Goal: Information Seeking & Learning: Learn about a topic

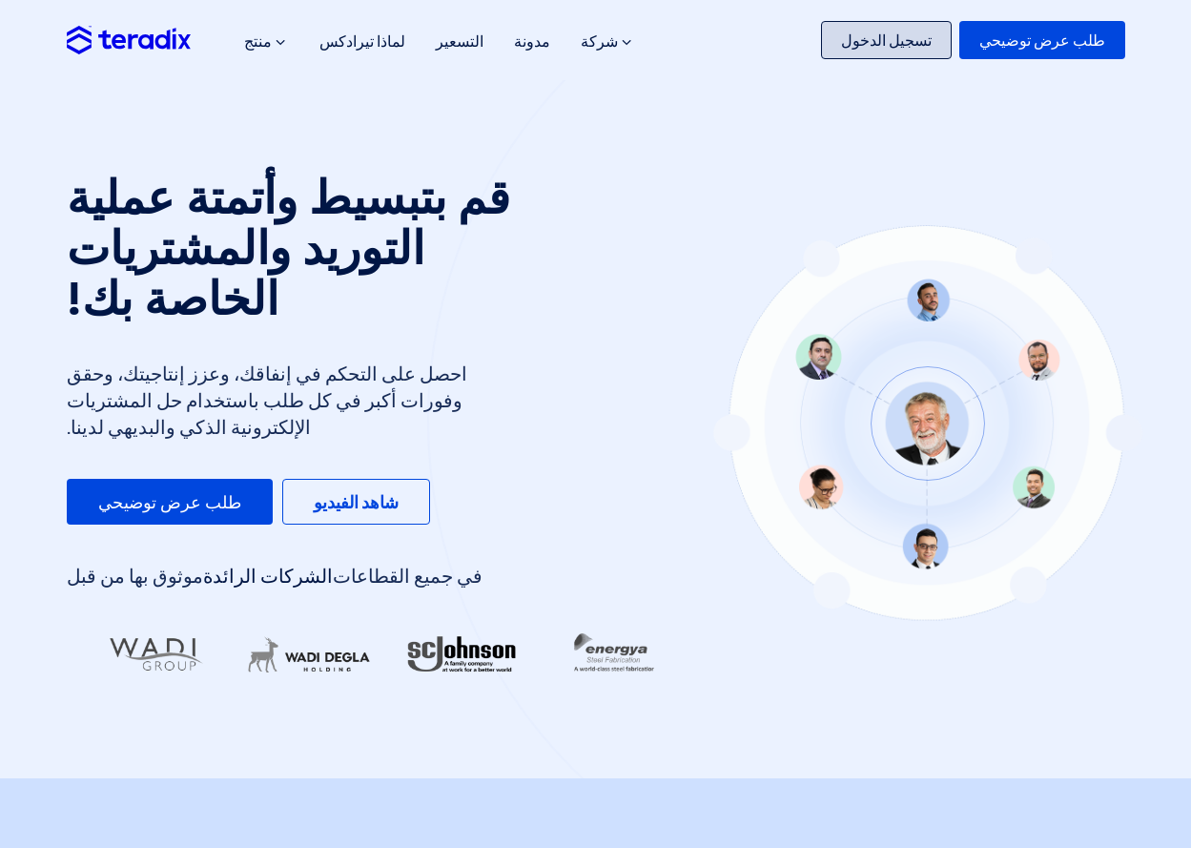
click at [952, 46] on link "تسجيل الدخول" at bounding box center [886, 40] width 131 height 38
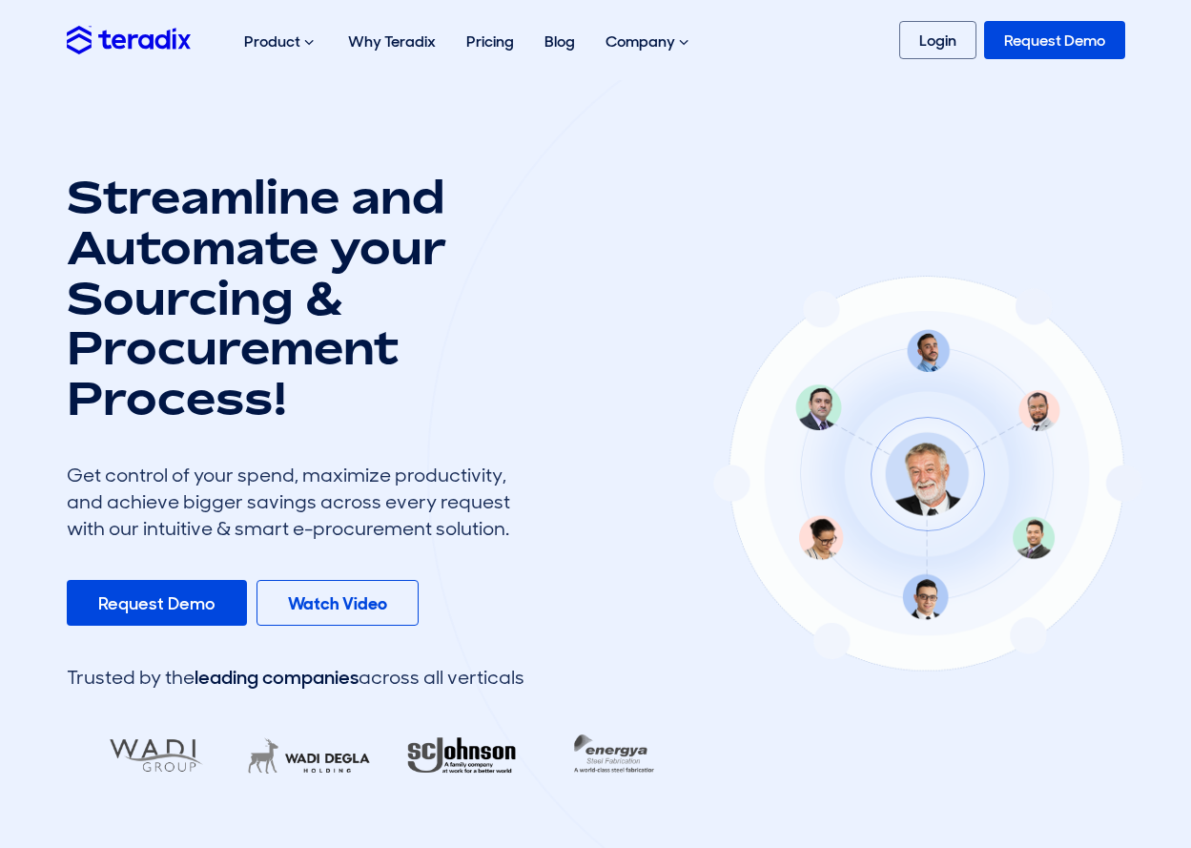
click at [1039, 53] on link "Request Demo" at bounding box center [1054, 40] width 141 height 38
click at [926, 23] on link "Login" at bounding box center [937, 40] width 77 height 38
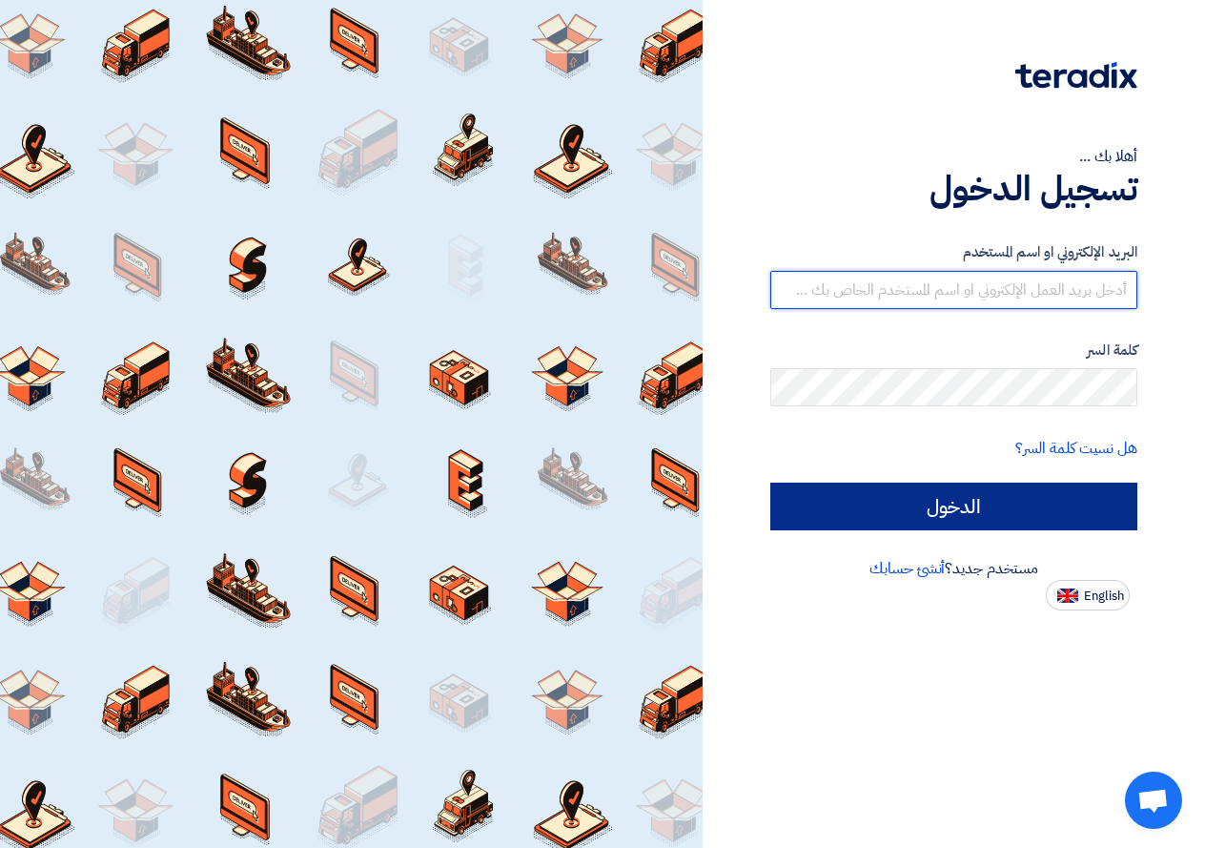
type input "[EMAIL_ADDRESS][DOMAIN_NAME]"
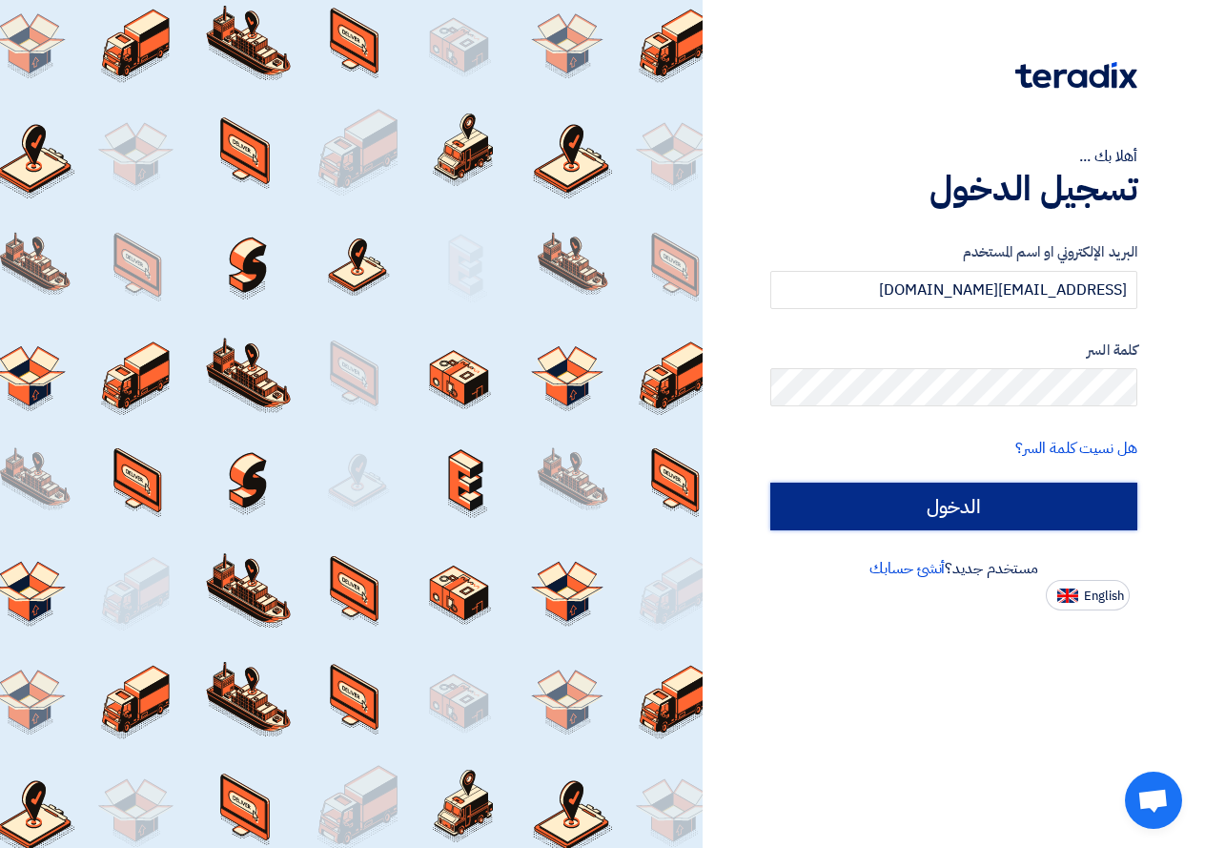
click at [1060, 490] on input "الدخول" at bounding box center [954, 507] width 367 height 48
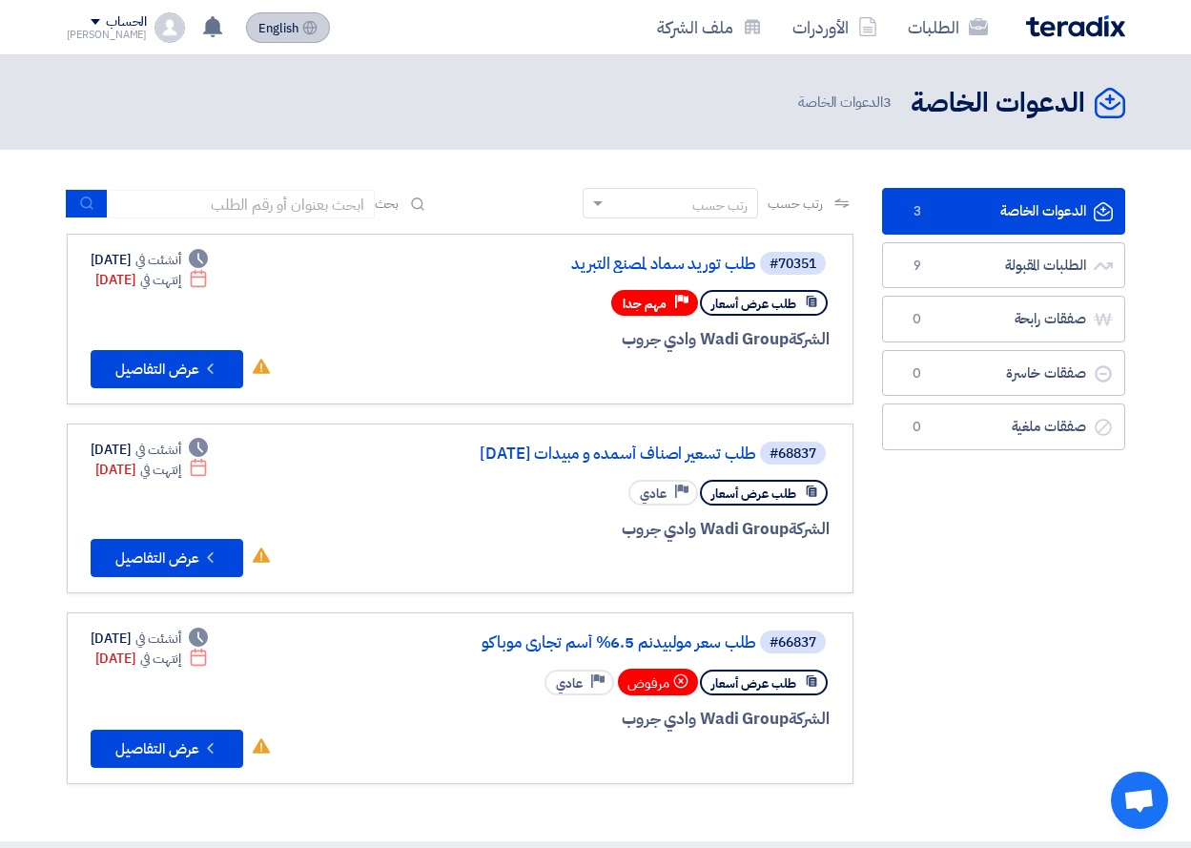
click at [273, 13] on button "English EN" at bounding box center [288, 27] width 84 height 31
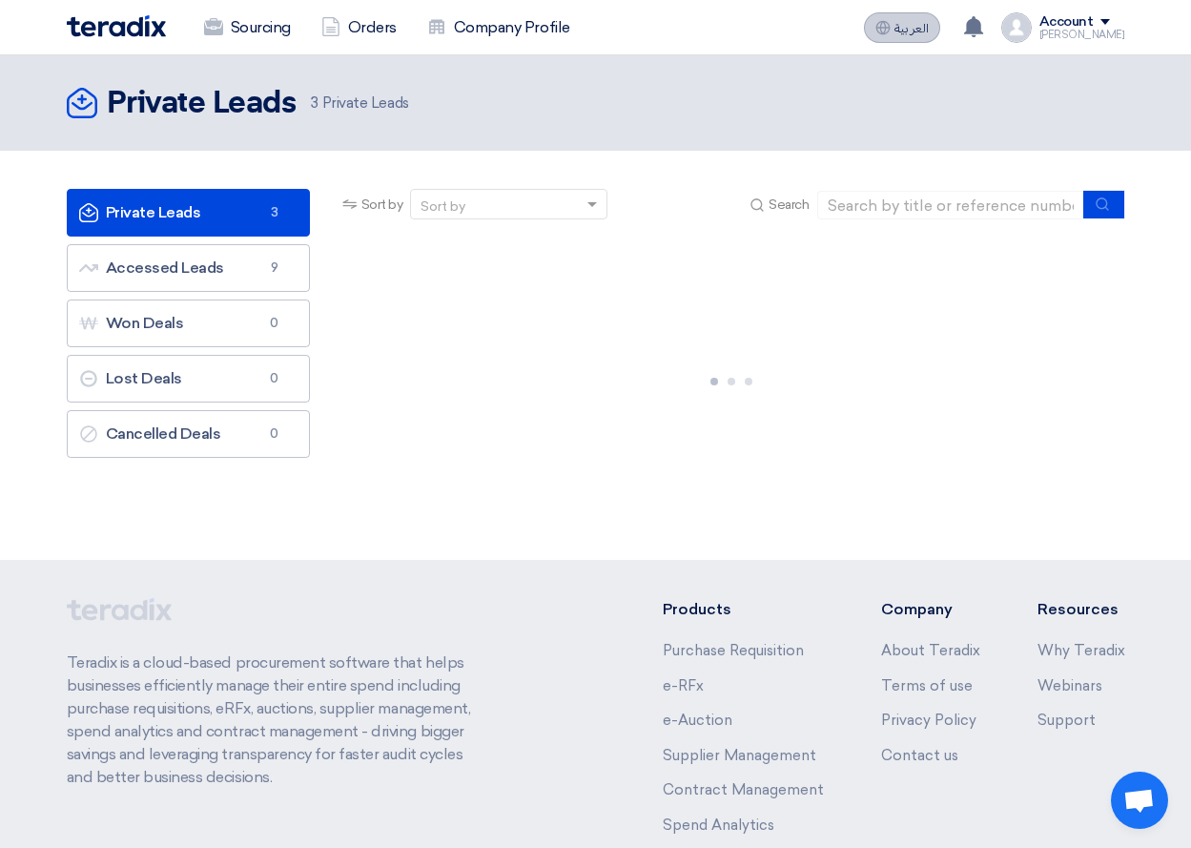
click at [909, 21] on button "العربية ع" at bounding box center [902, 27] width 76 height 31
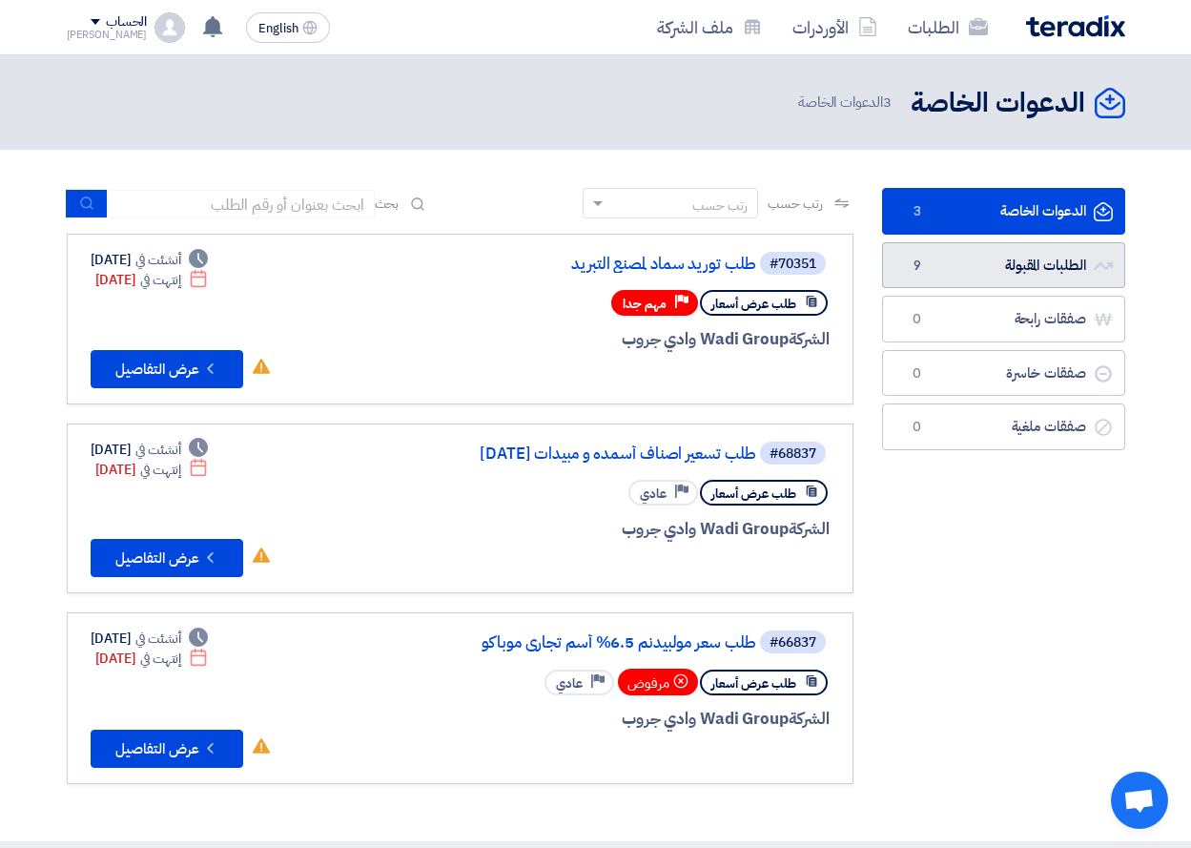
click at [1111, 278] on link "الطلبات المقبولة الطلبات المقبولة 9" at bounding box center [1003, 265] width 243 height 47
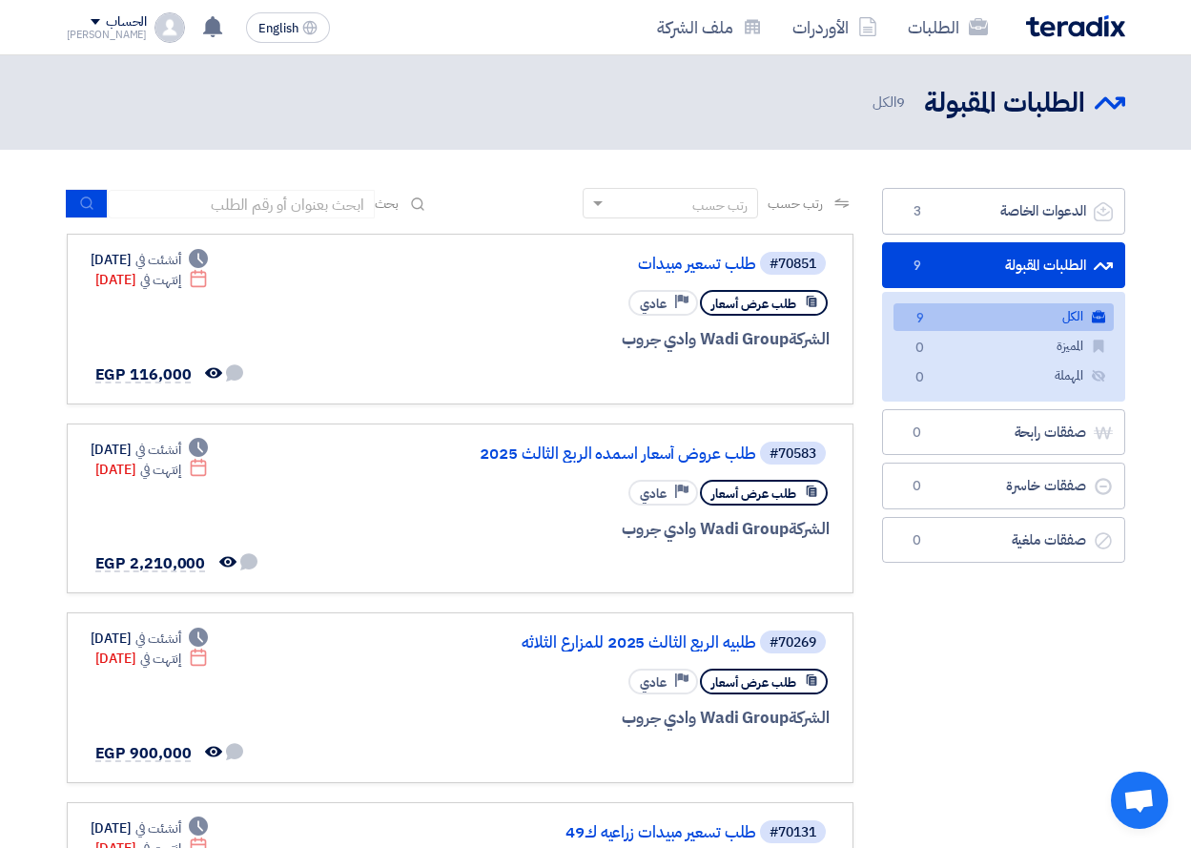
click at [1060, 317] on link "الكل الكل 9" at bounding box center [1004, 317] width 220 height 28
click at [693, 267] on link "طلب تسعير مبيدات" at bounding box center [565, 264] width 381 height 17
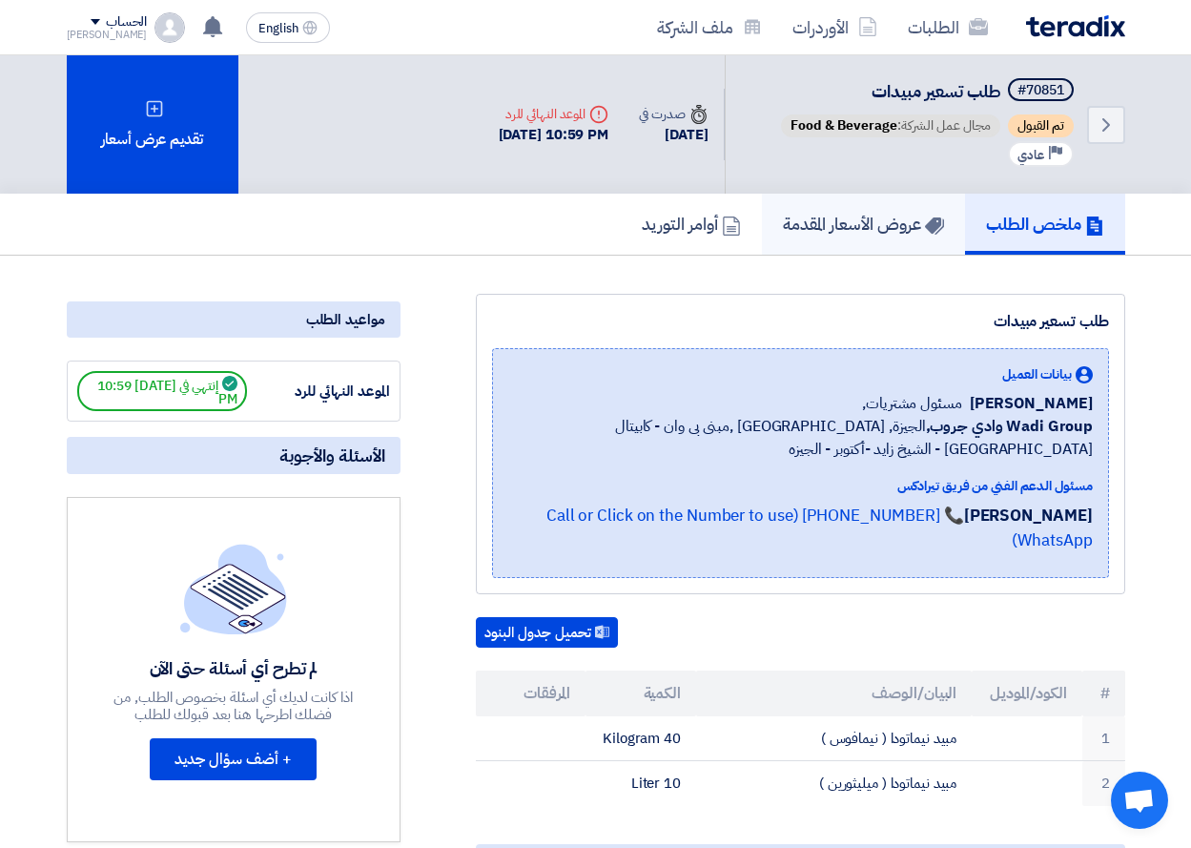
click at [935, 229] on use at bounding box center [933, 225] width 19 height 17
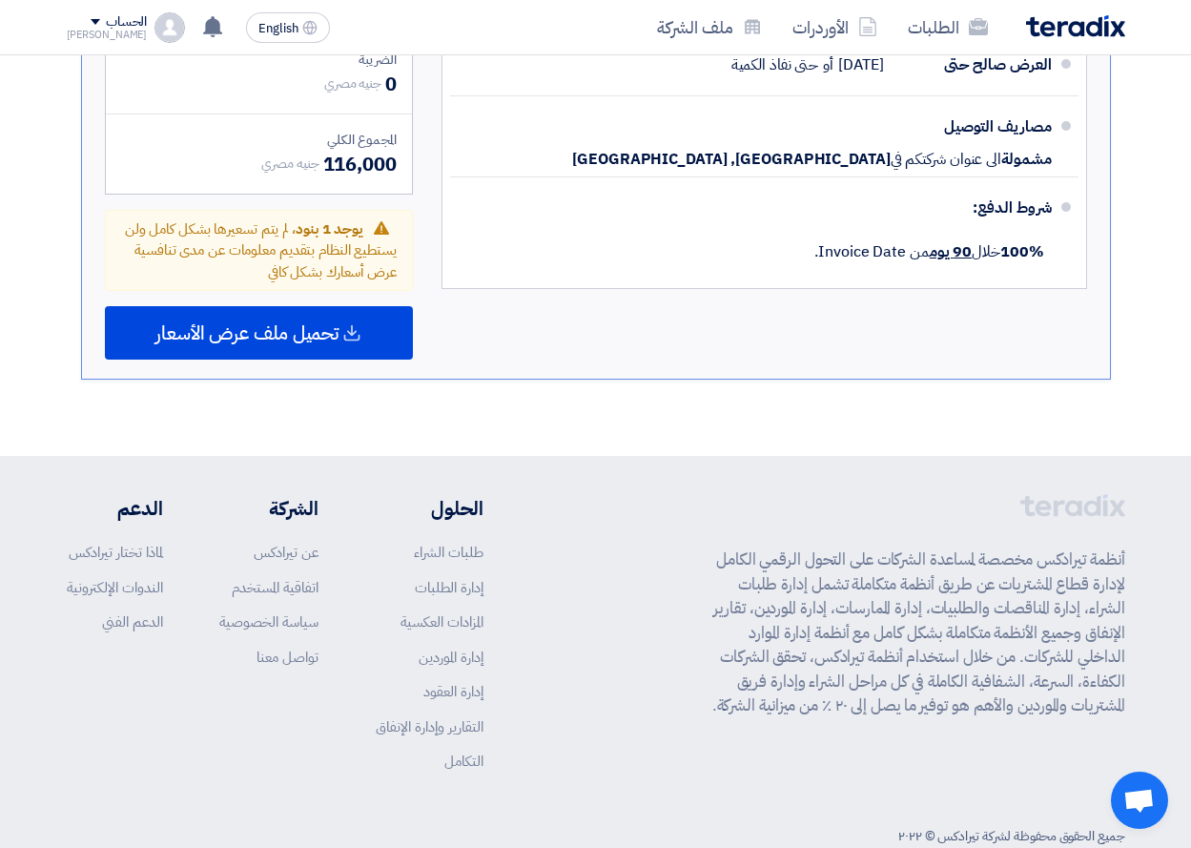
scroll to position [1010, 0]
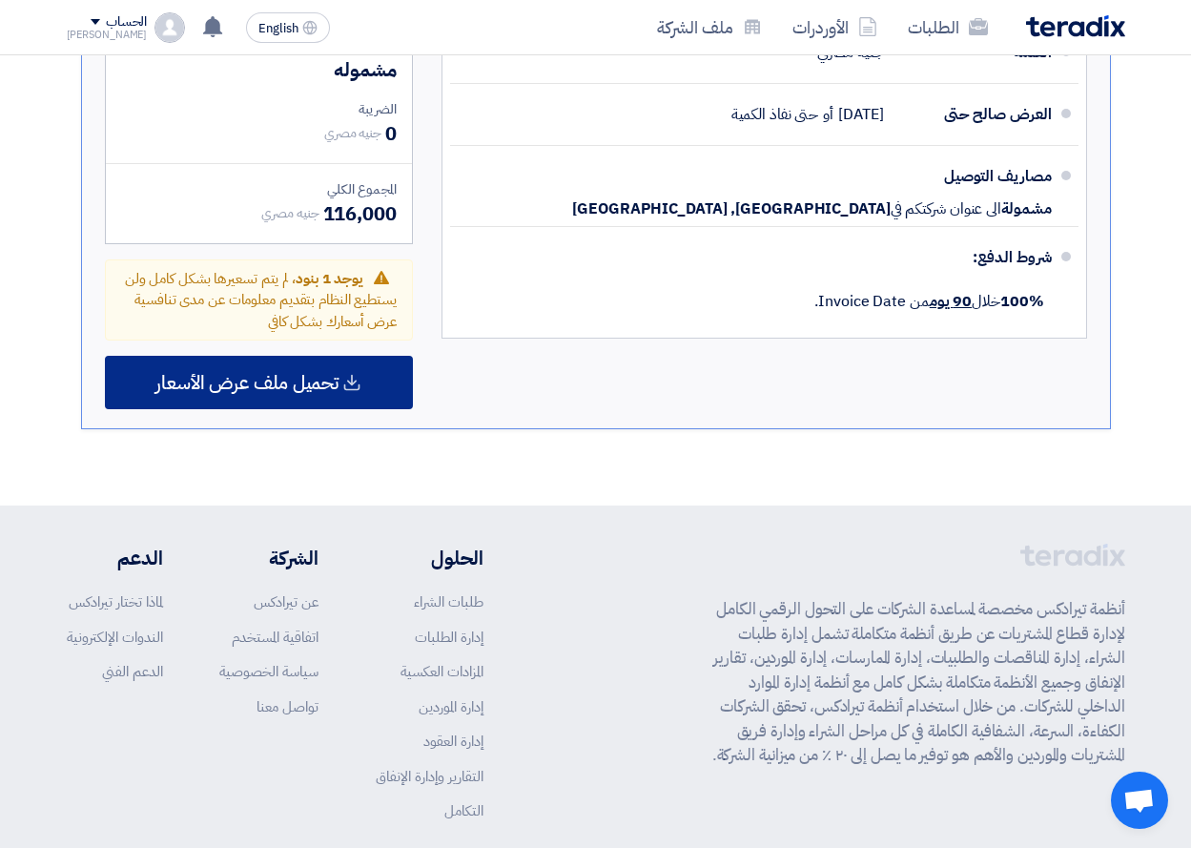
click at [356, 391] on icon at bounding box center [351, 382] width 19 height 19
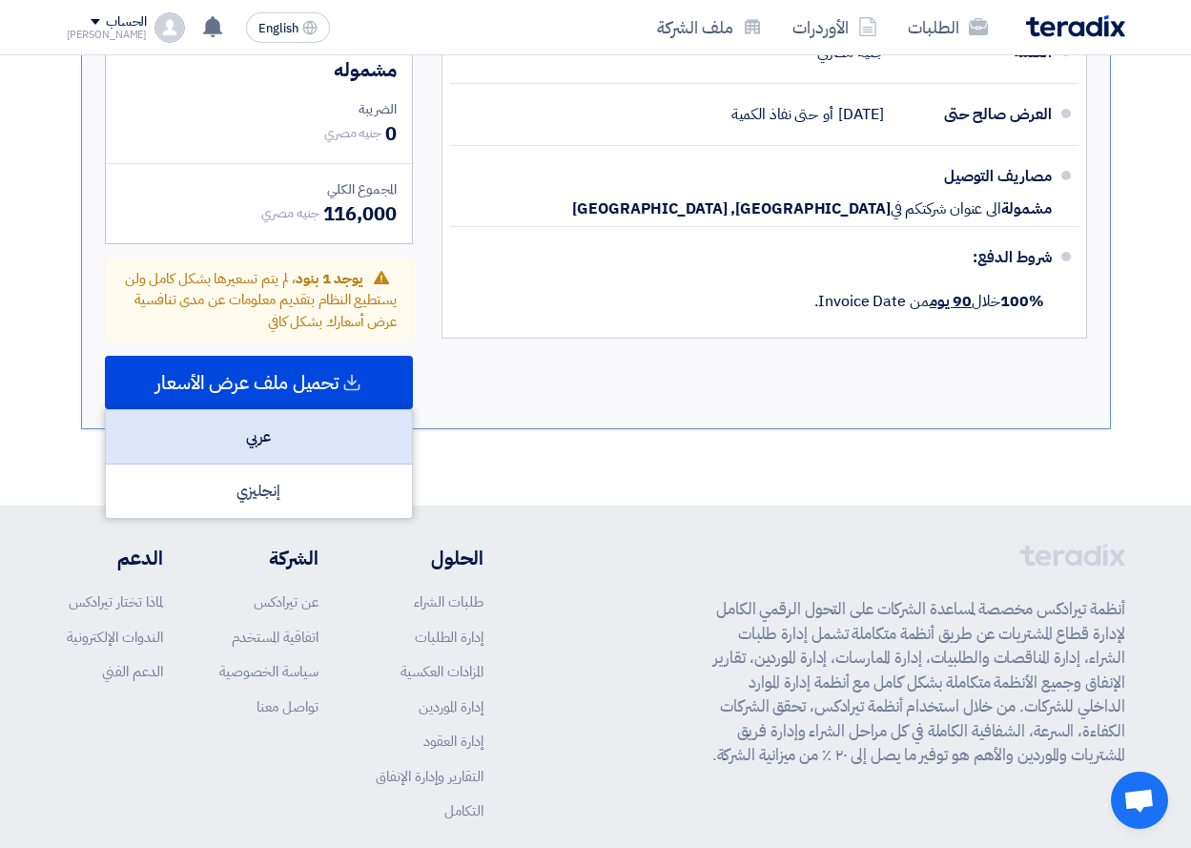
click at [348, 426] on div "عربي" at bounding box center [259, 437] width 306 height 54
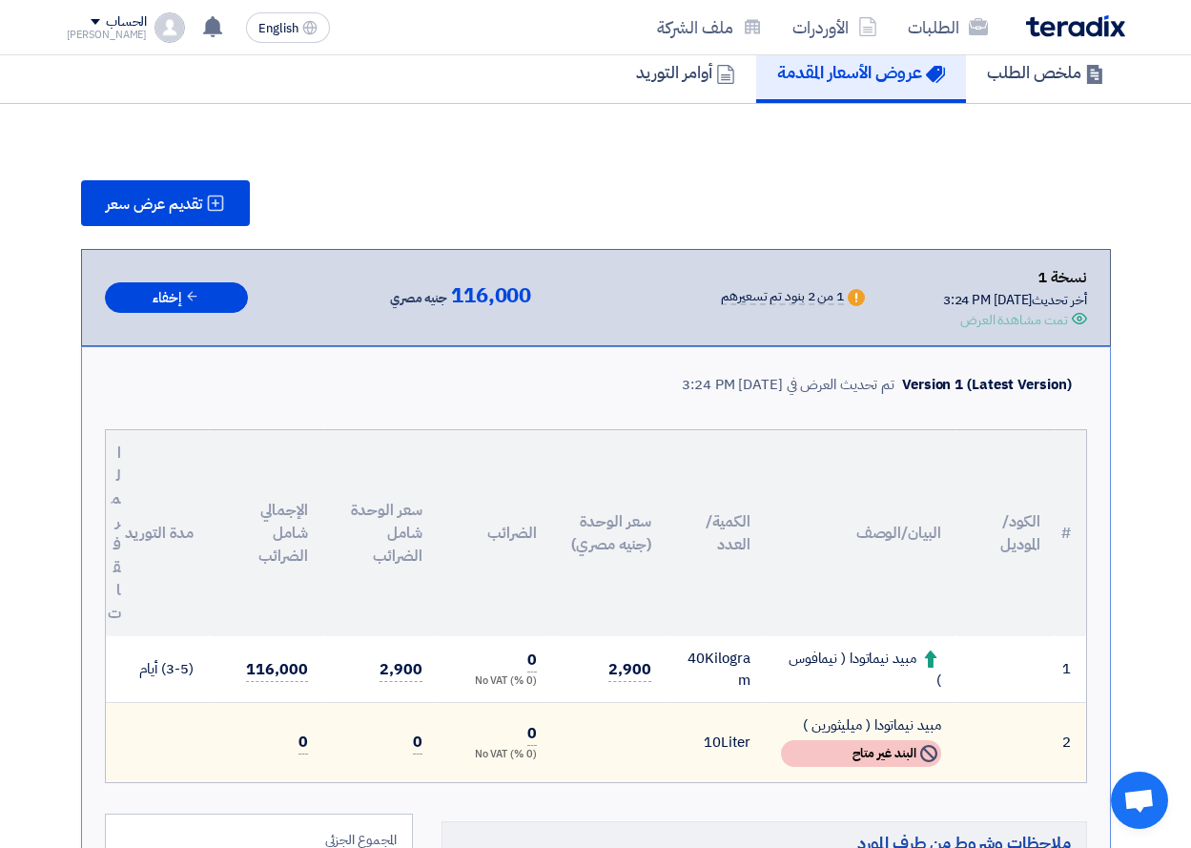
scroll to position [0, 0]
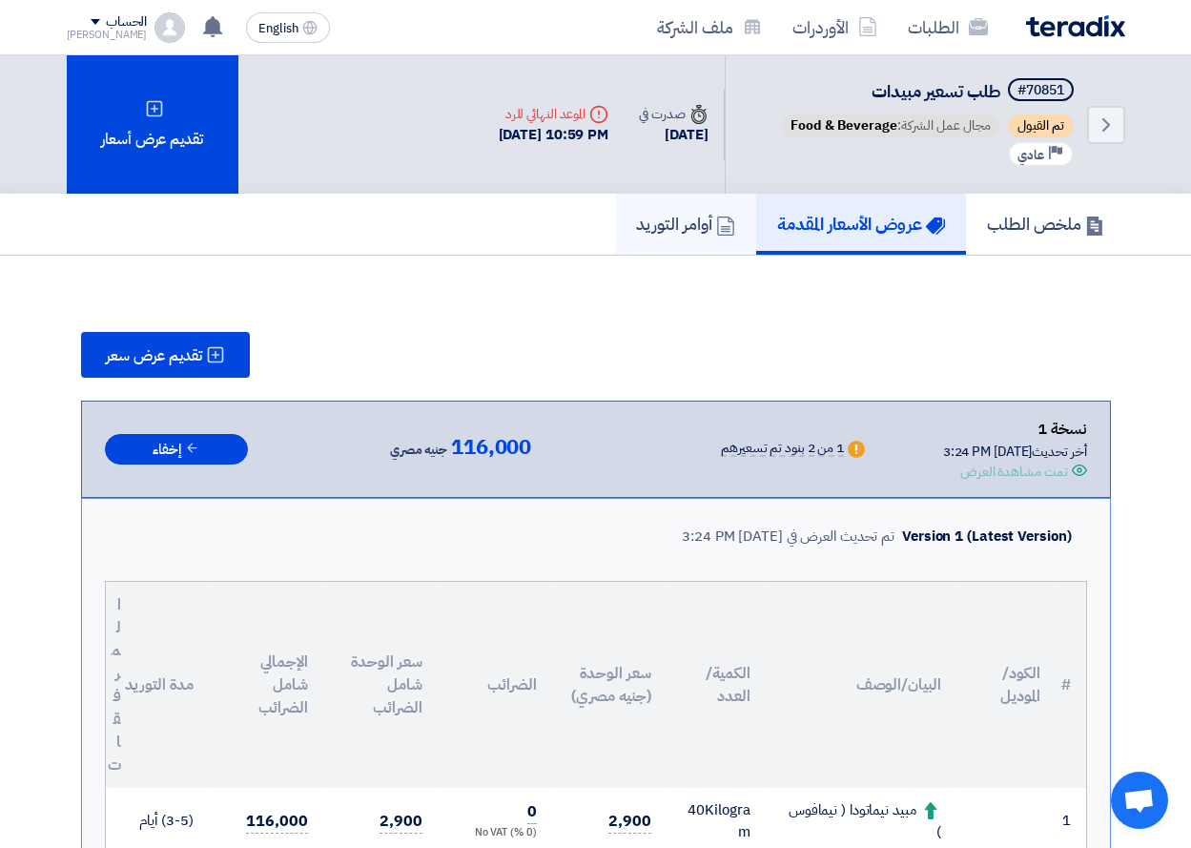
click at [671, 218] on h5 "أوامر التوريد" at bounding box center [685, 224] width 99 height 22
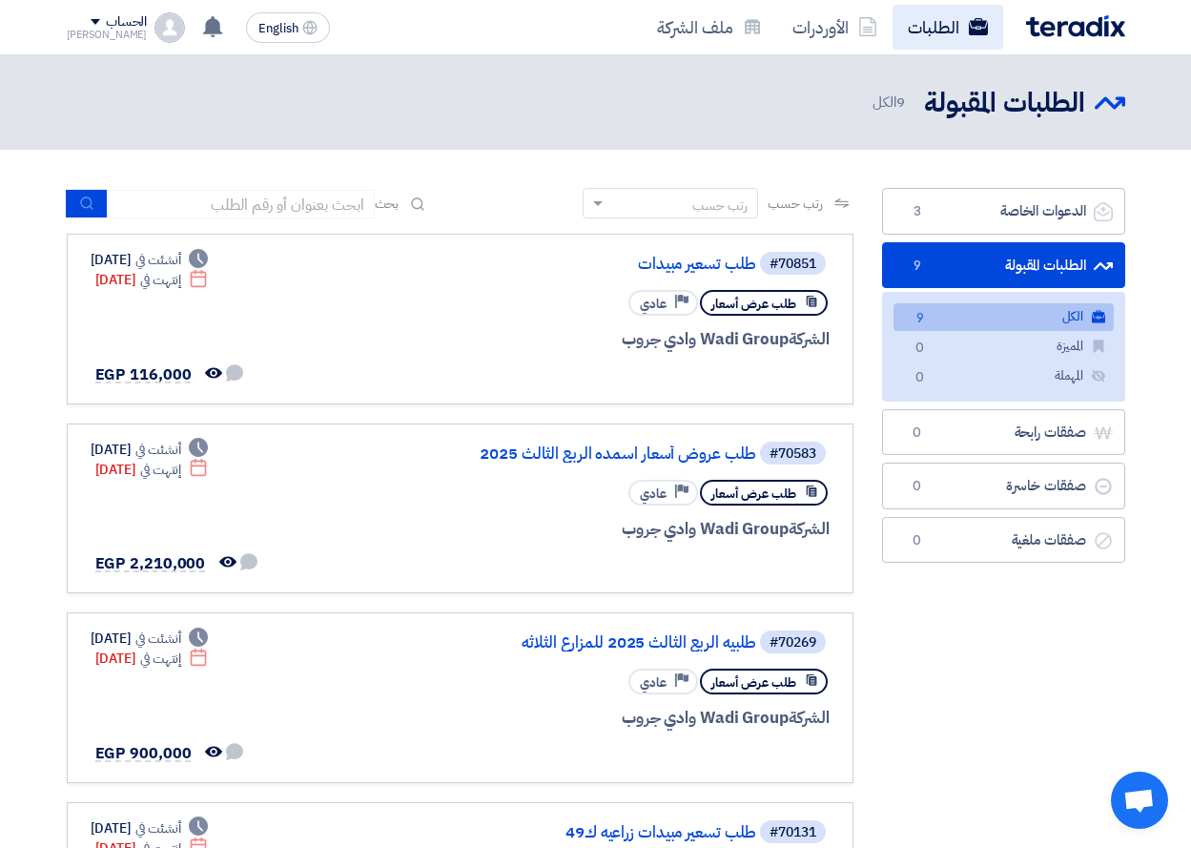
click at [956, 31] on link "الطلبات" at bounding box center [948, 27] width 111 height 45
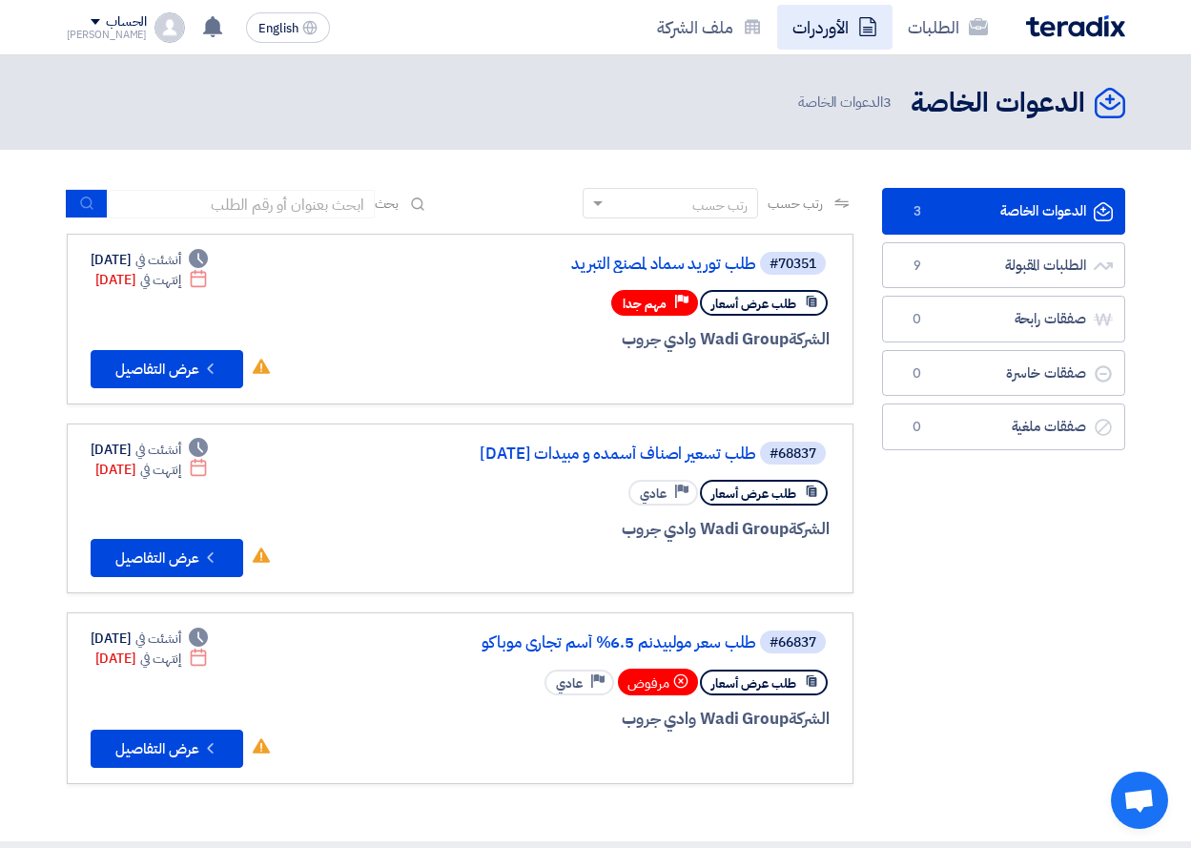
click at [818, 47] on link "الأوردرات" at bounding box center [834, 27] width 115 height 45
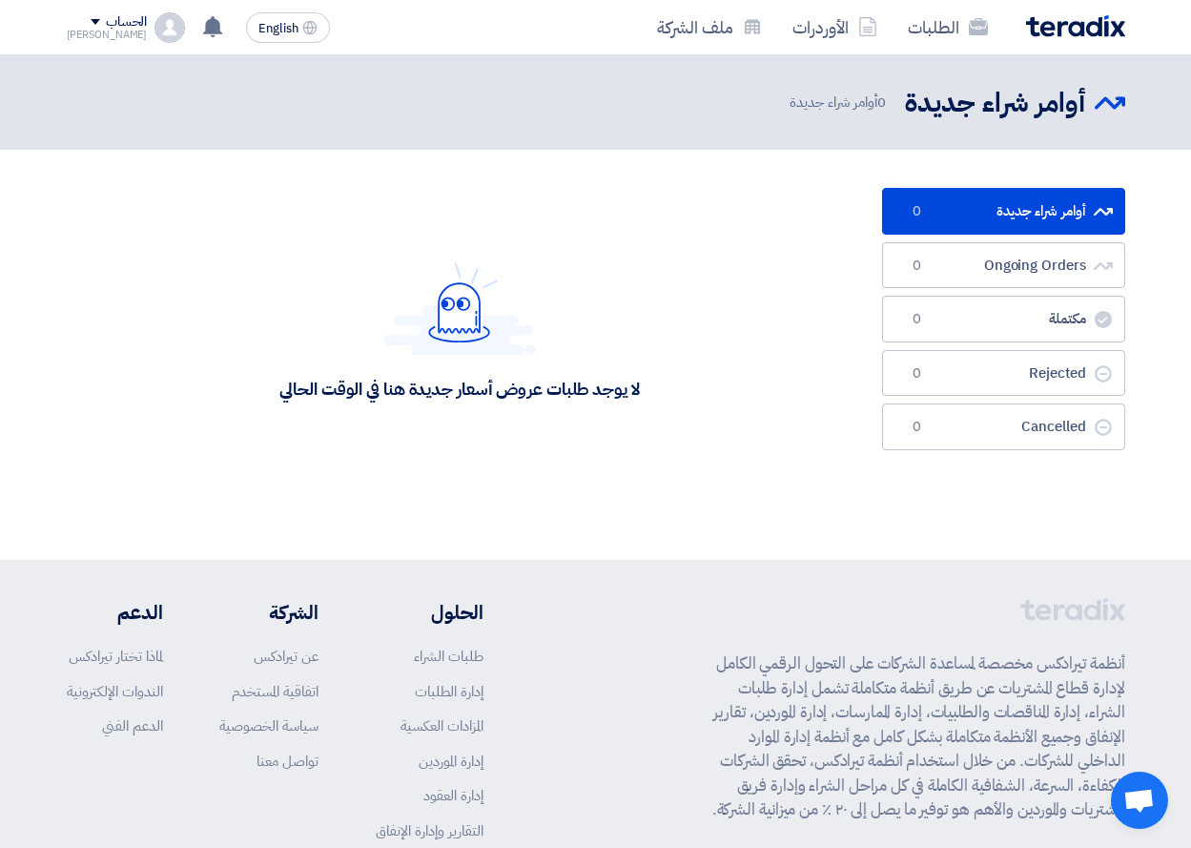
click at [1089, 23] on img at bounding box center [1075, 26] width 99 height 22
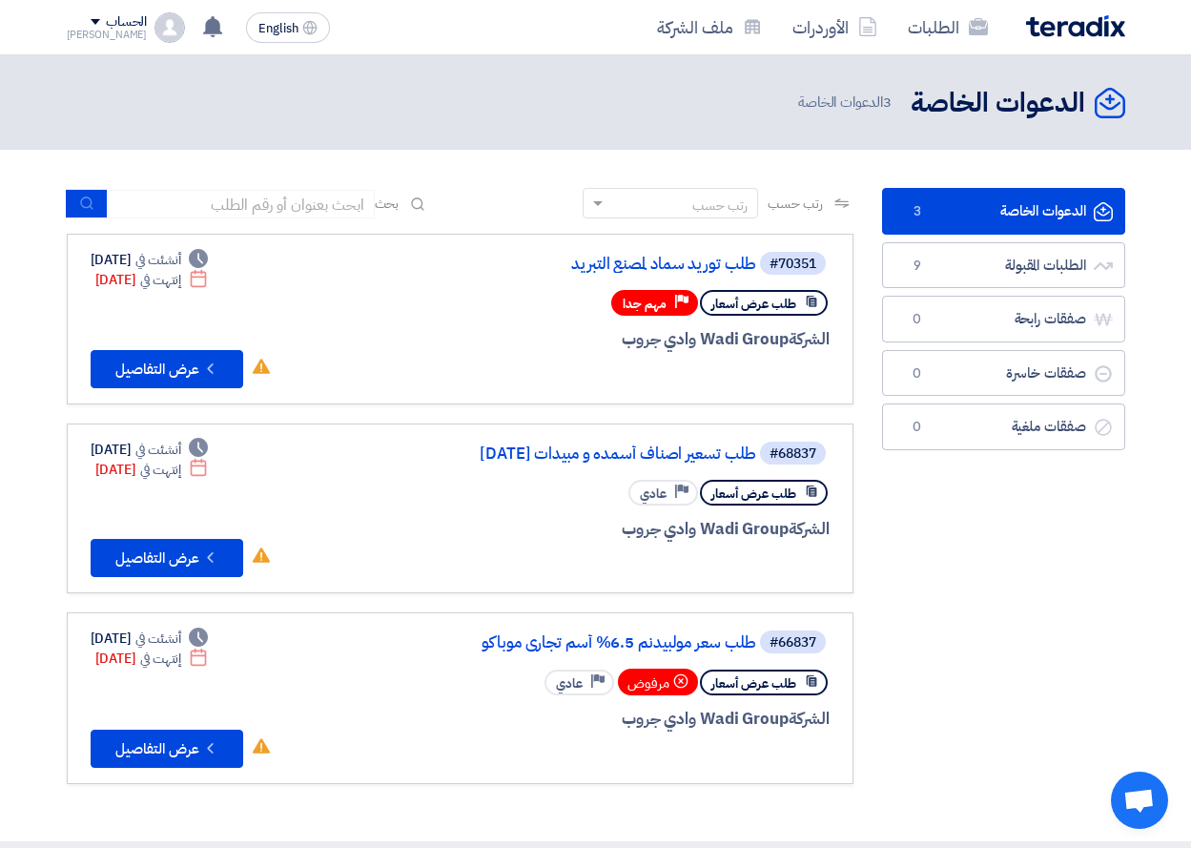
click at [1088, 36] on img at bounding box center [1075, 26] width 99 height 22
click at [1031, 28] on img at bounding box center [1075, 26] width 99 height 22
click at [134, 39] on div "الحساب [PERSON_NAME] الطلبات الأوردرات ملف الشركة الإعدادات خروج" at bounding box center [126, 27] width 119 height 31
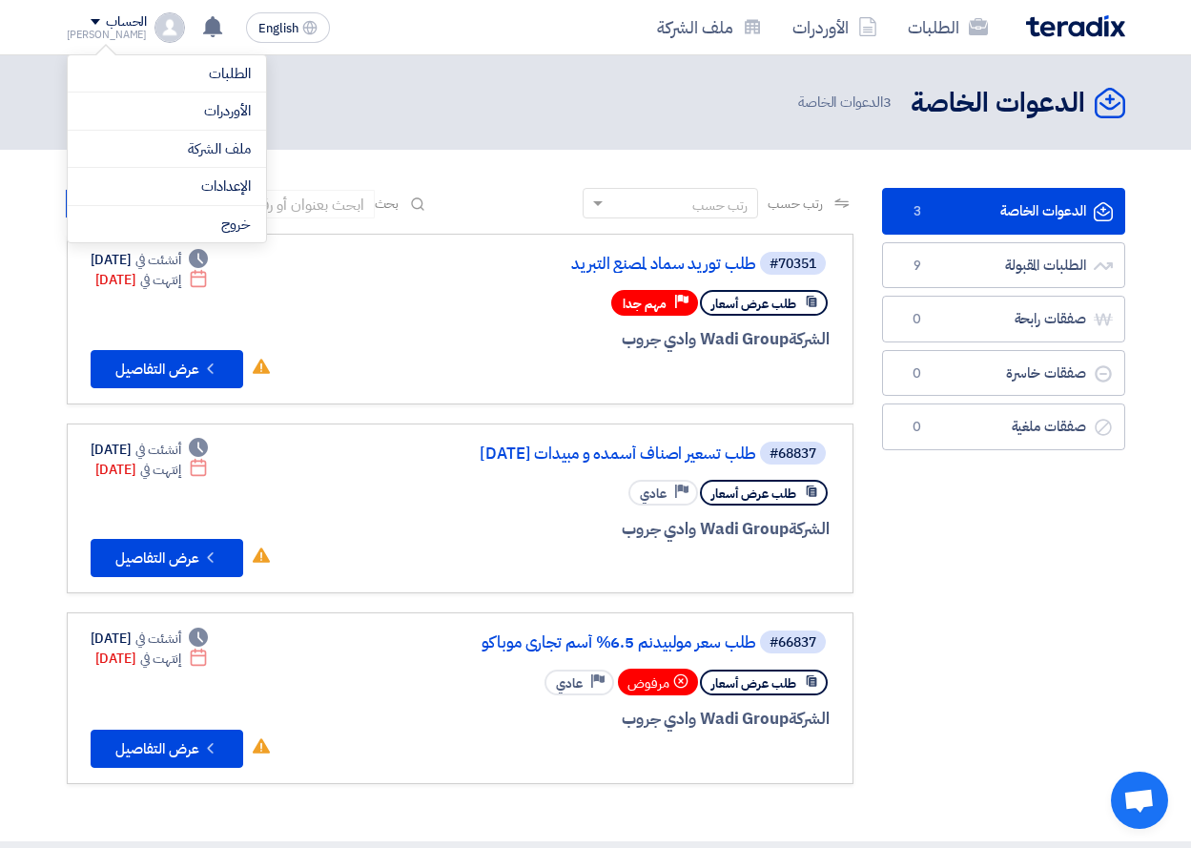
click at [134, 39] on div "الحساب [PERSON_NAME] الطلبات الأوردرات ملف الشركة الإعدادات خروج" at bounding box center [126, 27] width 119 height 31
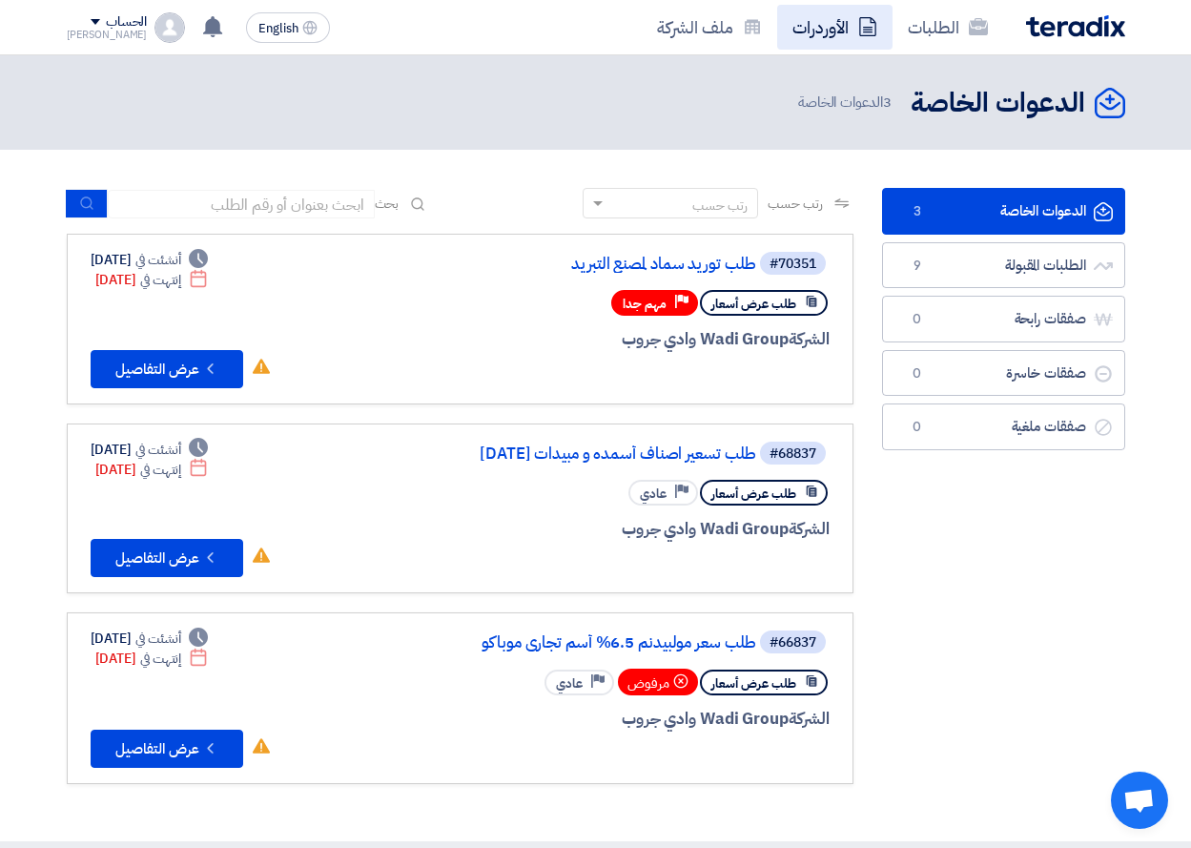
click at [813, 32] on link "الأوردرات" at bounding box center [834, 27] width 115 height 45
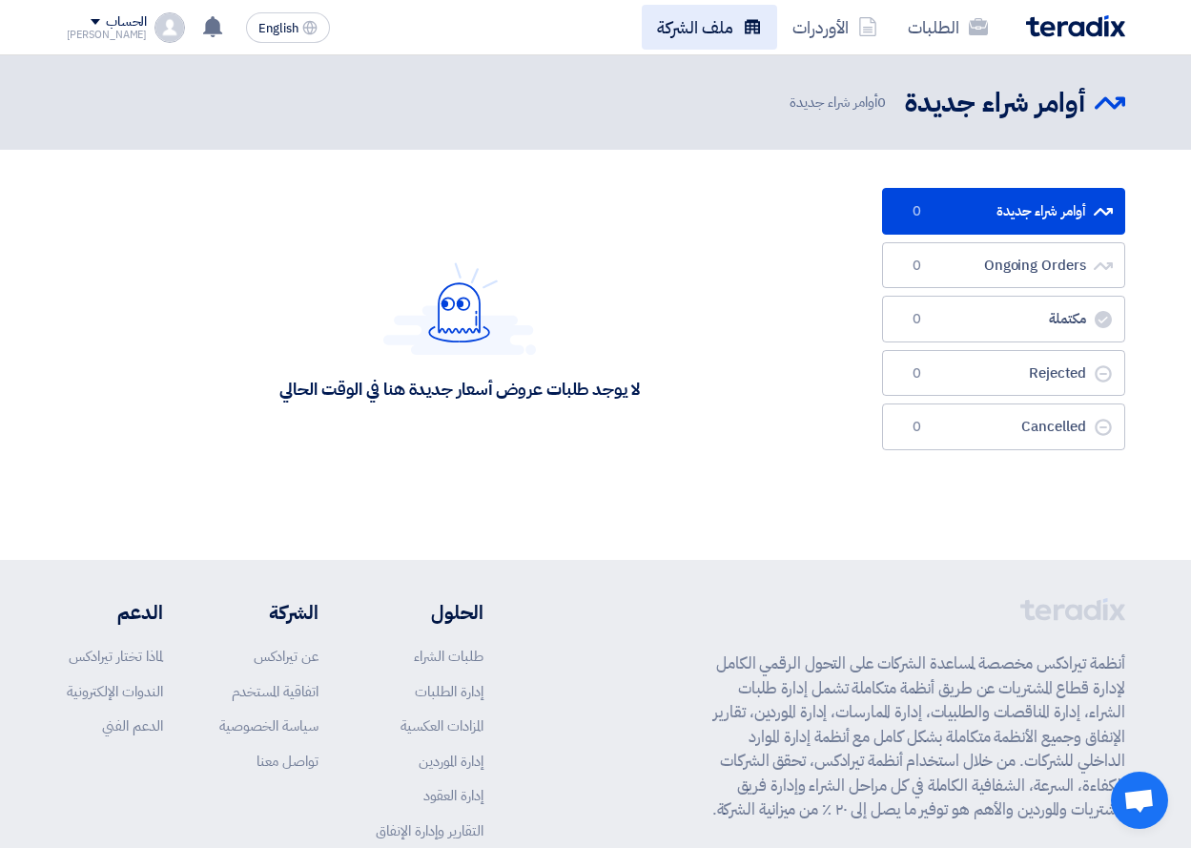
click at [733, 24] on link "ملف الشركة" at bounding box center [709, 27] width 135 height 45
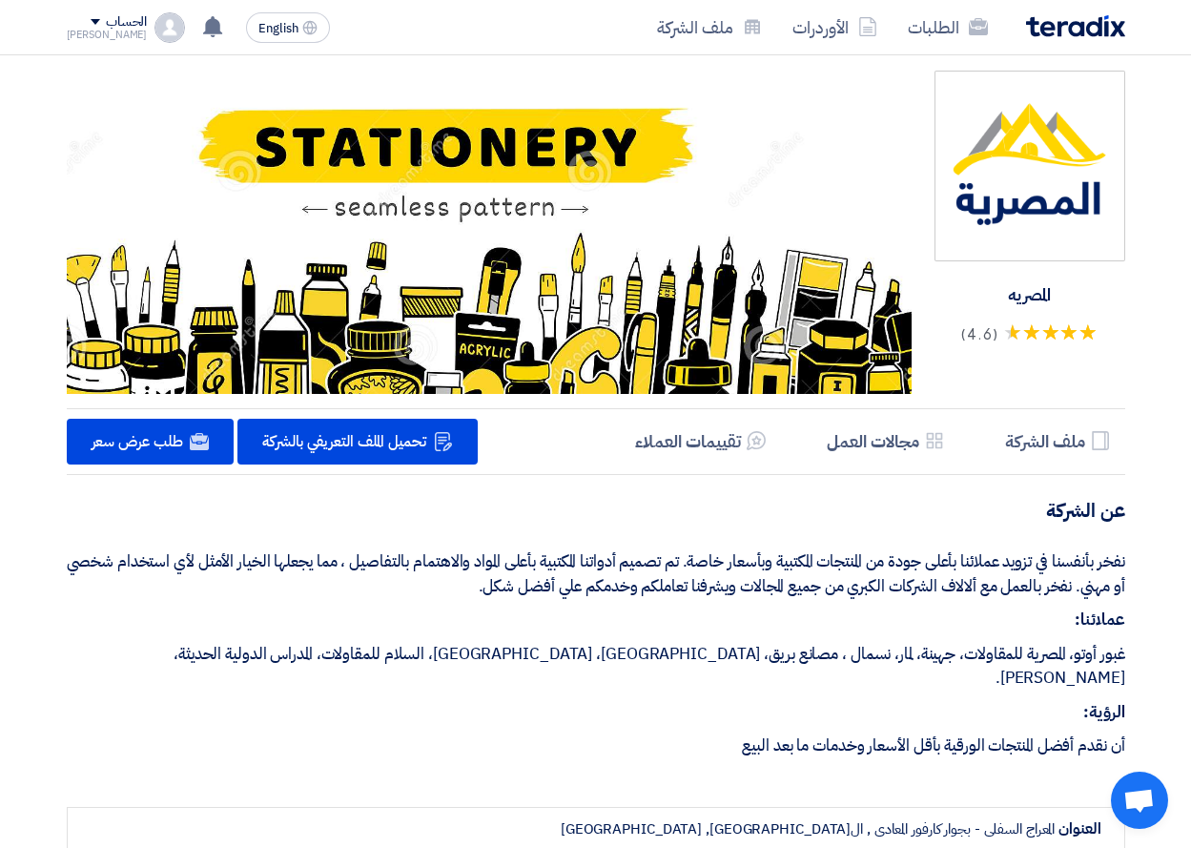
click at [1078, 26] on img at bounding box center [1075, 26] width 99 height 22
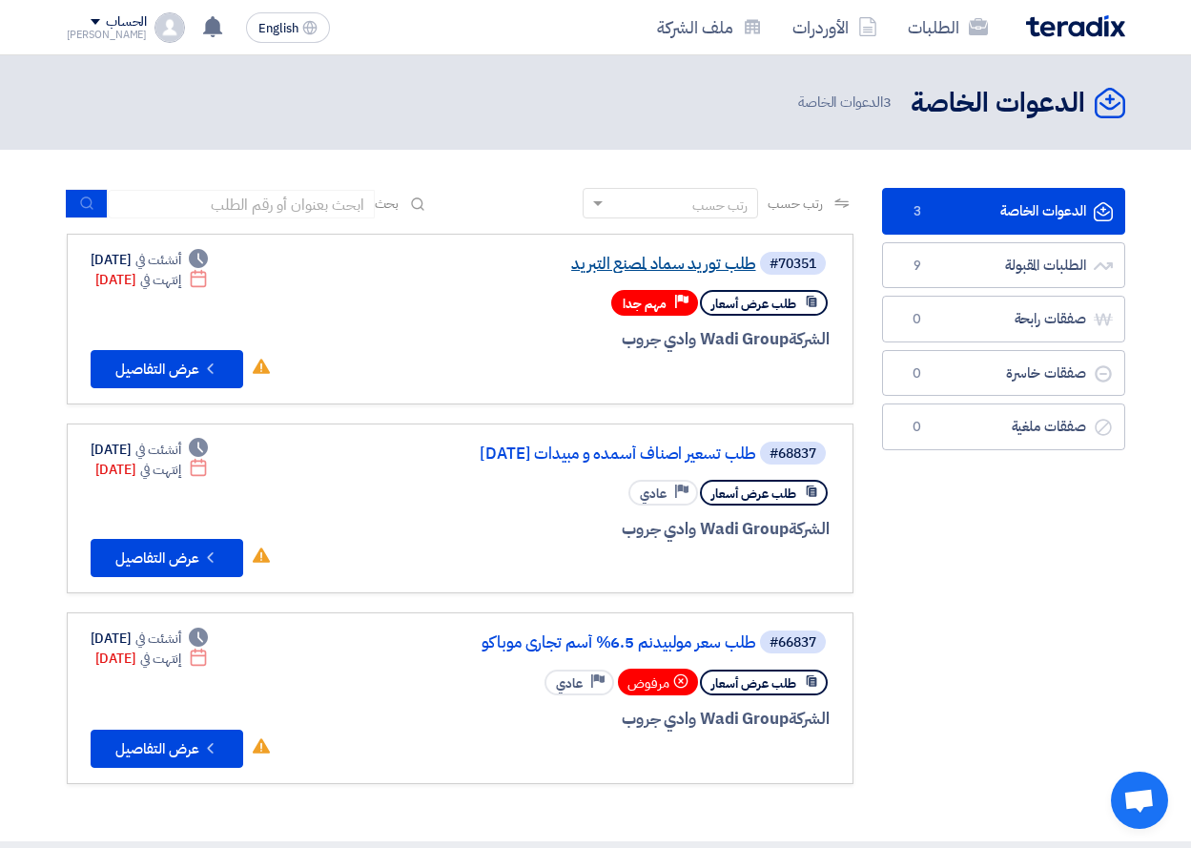
click at [660, 272] on link "طلب توريد سماد لمصنع التبريد" at bounding box center [565, 264] width 381 height 17
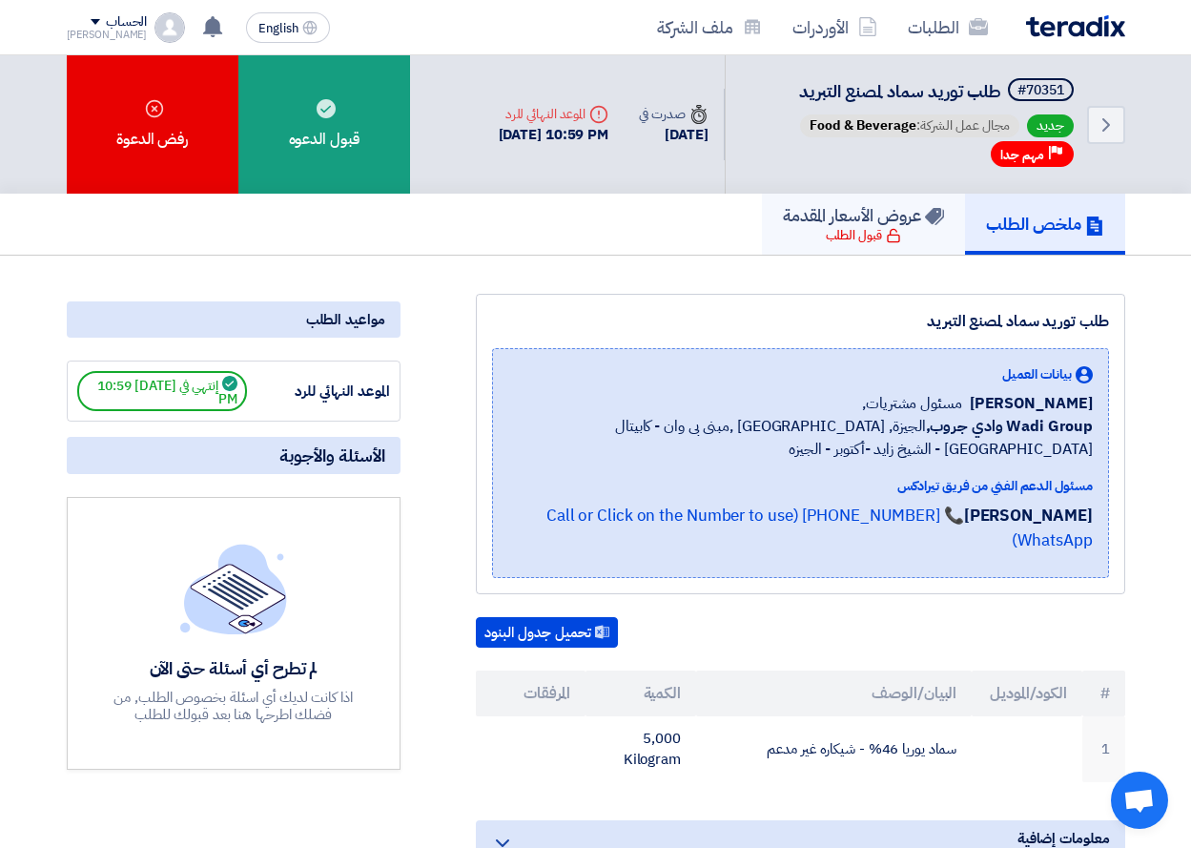
click at [833, 232] on div "قبول الطلب" at bounding box center [863, 235] width 75 height 19
click at [862, 241] on div "قبول الطلب" at bounding box center [863, 235] width 75 height 19
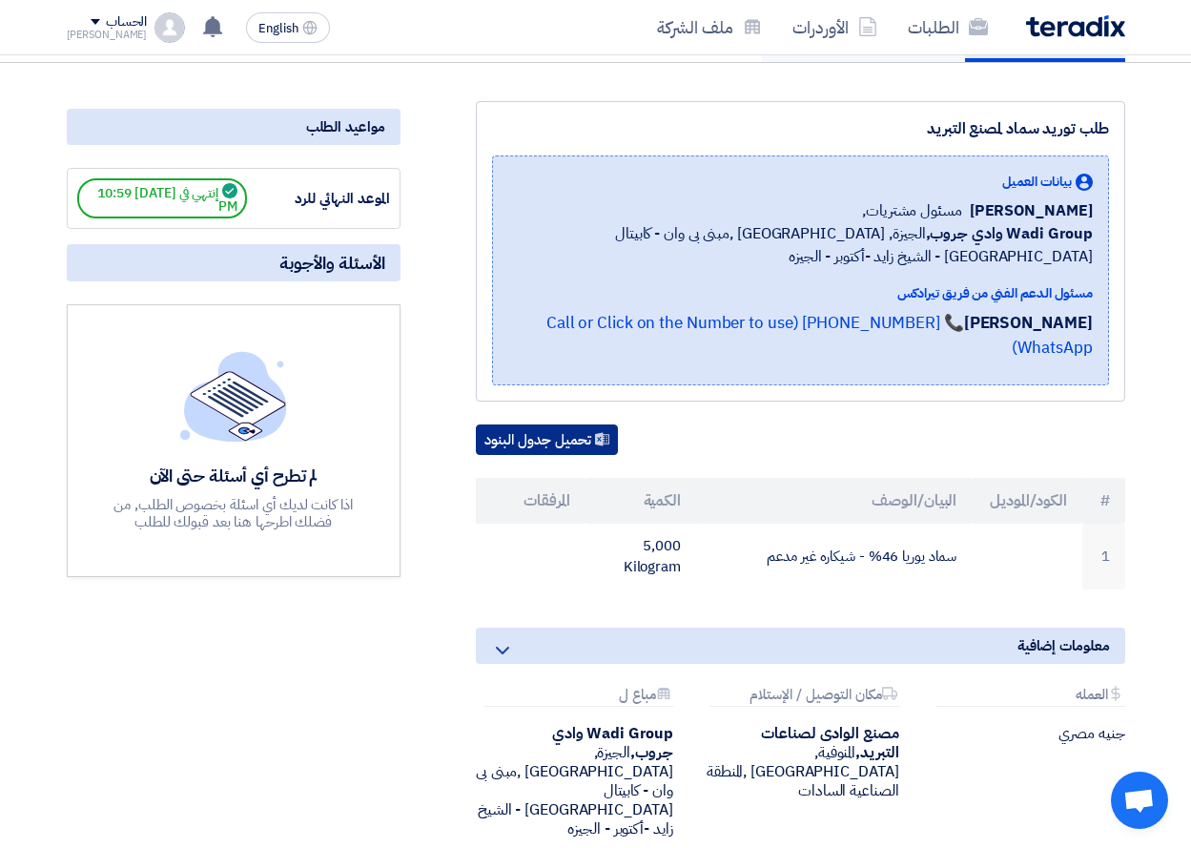
scroll to position [191, 0]
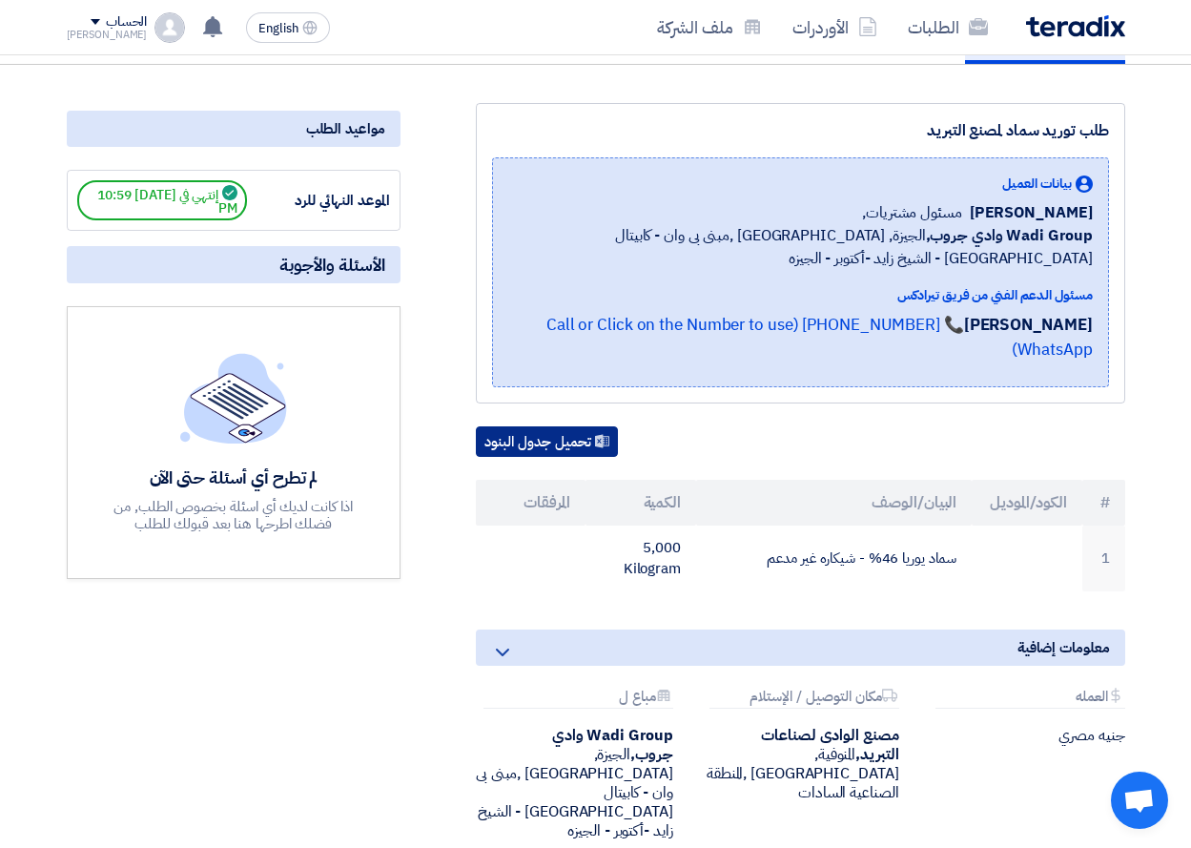
click at [586, 426] on button "تحميل جدول البنود" at bounding box center [547, 441] width 142 height 31
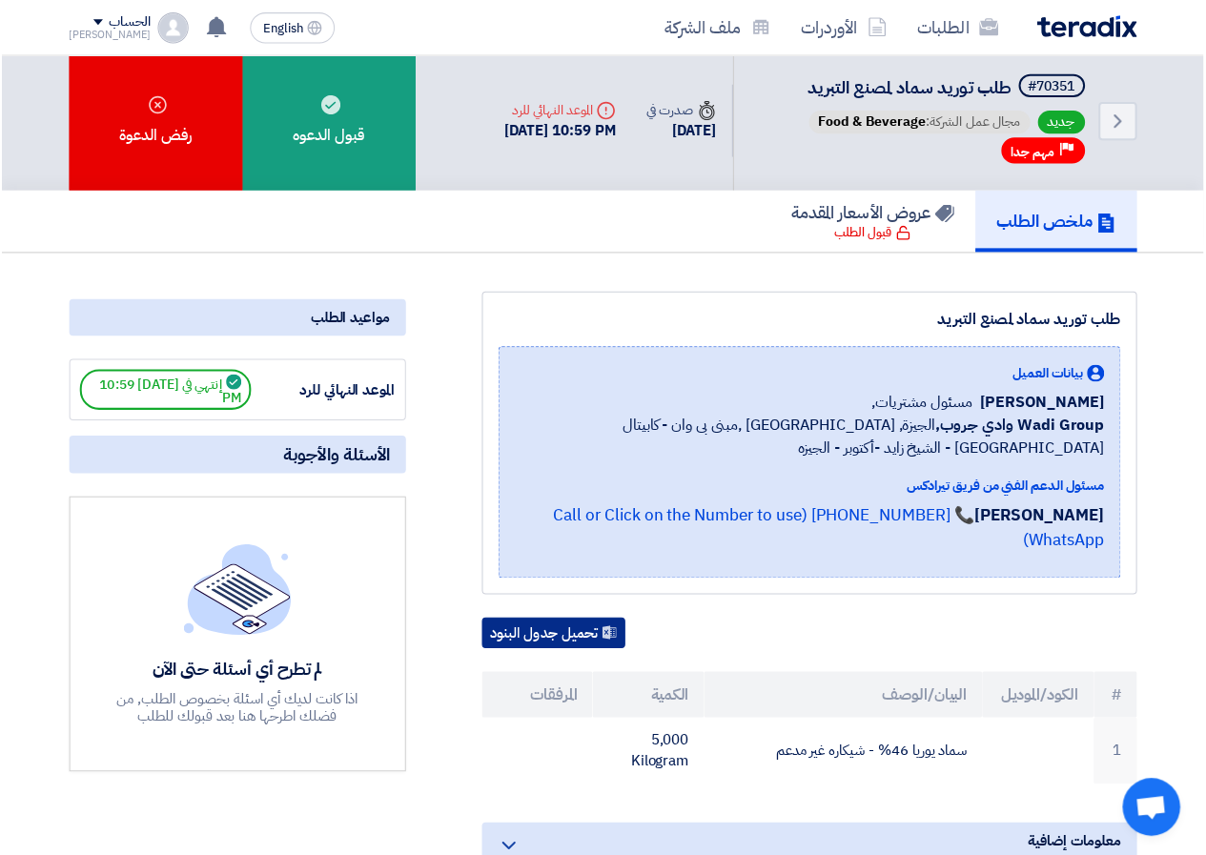
scroll to position [0, 0]
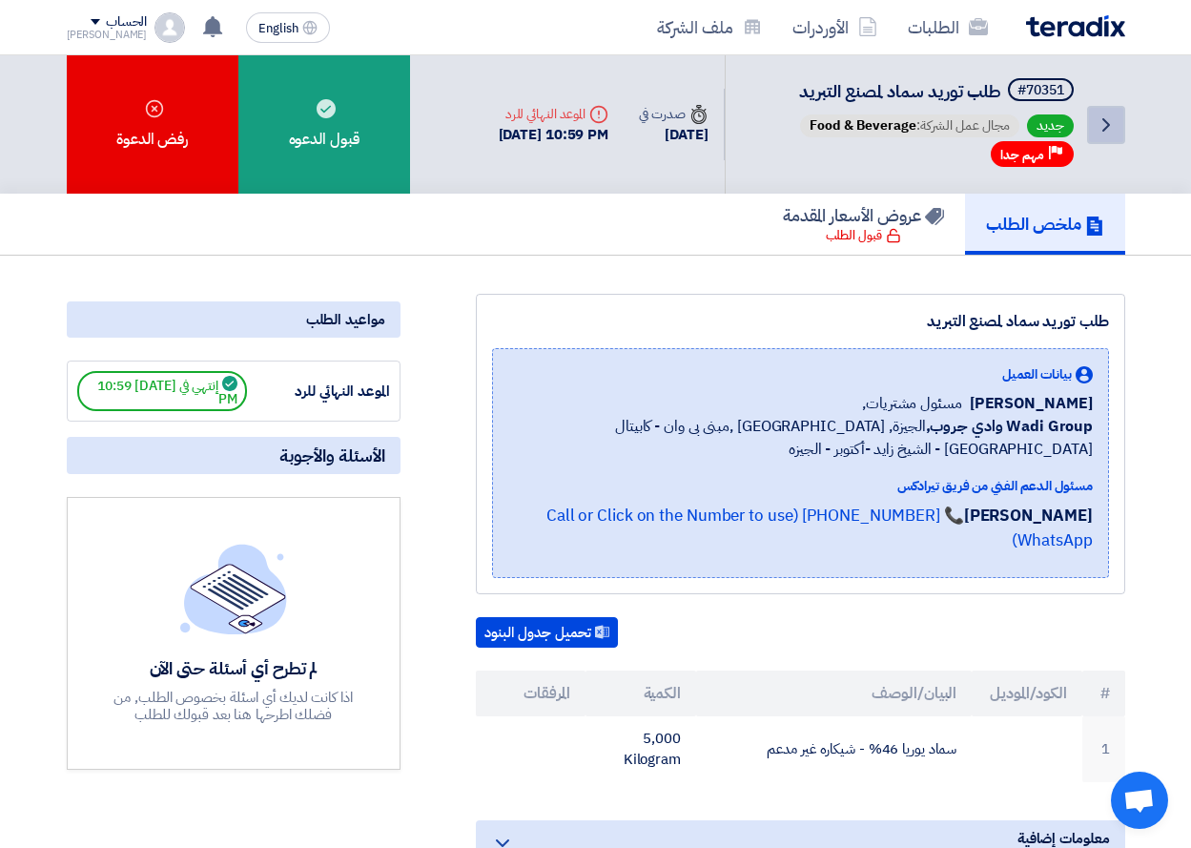
click at [1118, 134] on link "Back" at bounding box center [1106, 125] width 38 height 38
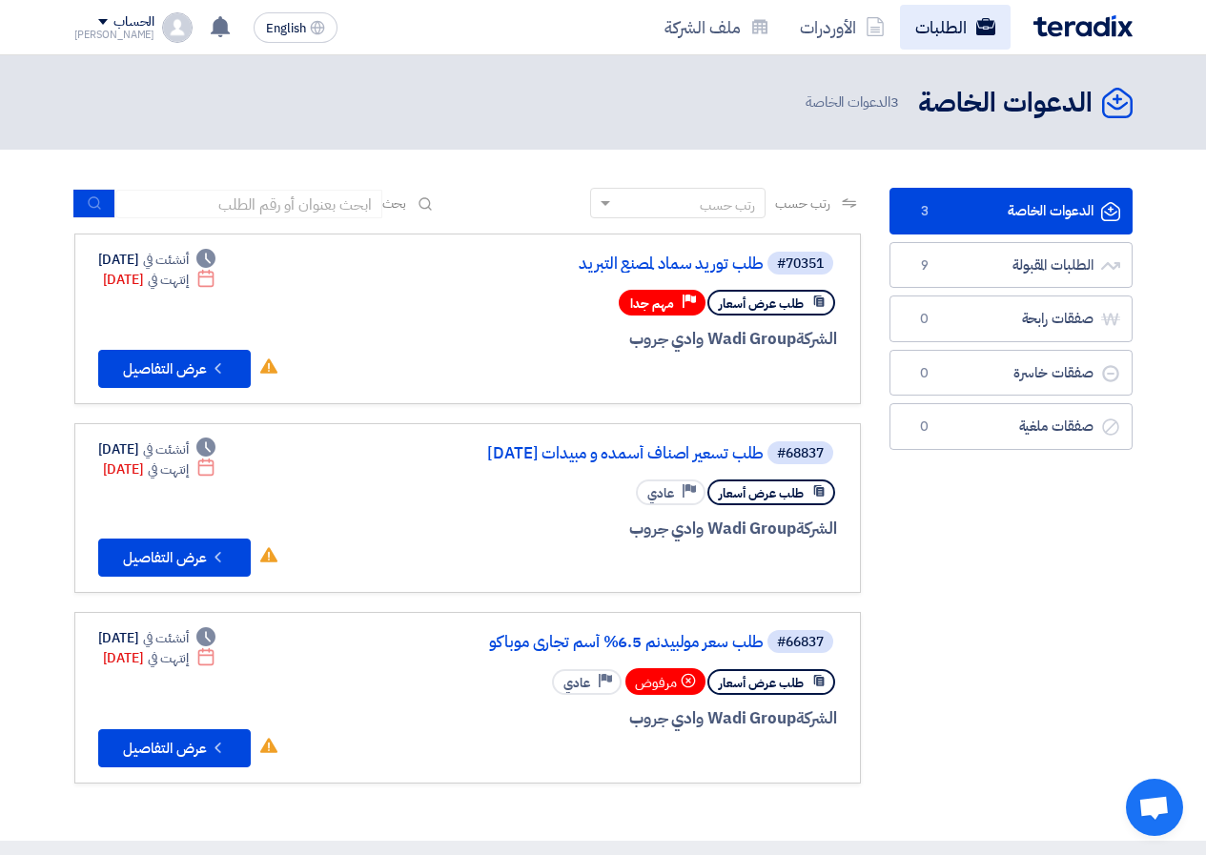
click at [975, 33] on link "الطلبات" at bounding box center [955, 27] width 111 height 45
click at [975, 42] on link "الطلبات" at bounding box center [955, 27] width 111 height 45
click at [162, 23] on img at bounding box center [177, 27] width 31 height 31
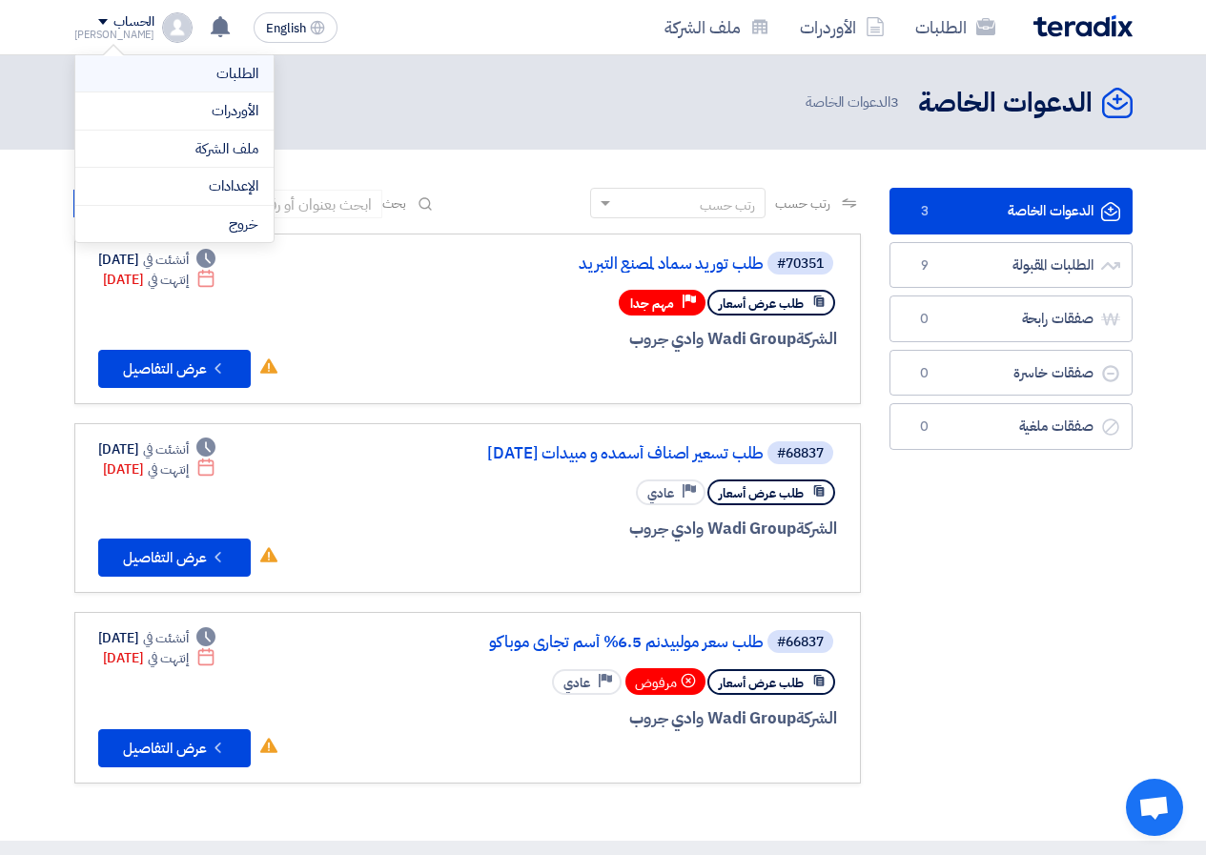
click at [202, 83] on link "الطلبات" at bounding box center [175, 74] width 168 height 22
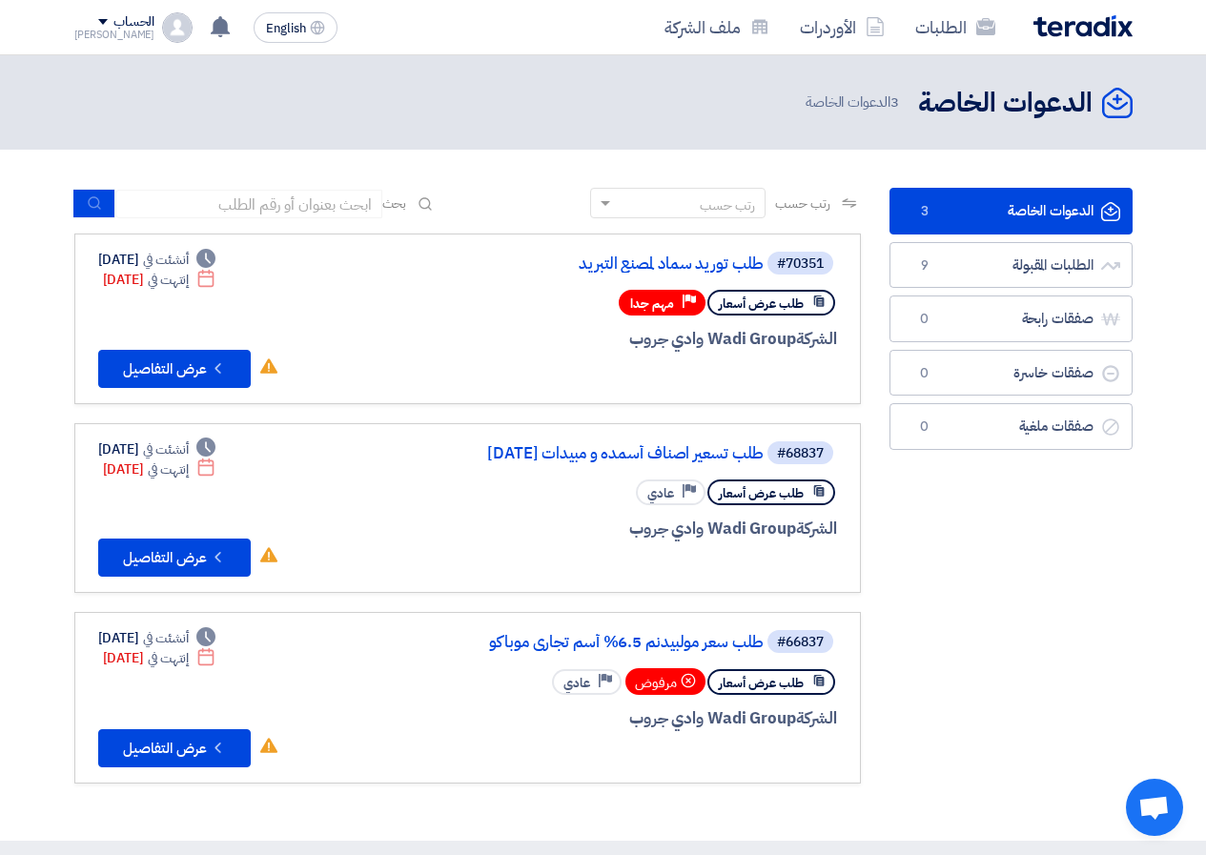
click at [116, 39] on div "[PERSON_NAME]" at bounding box center [114, 35] width 81 height 10
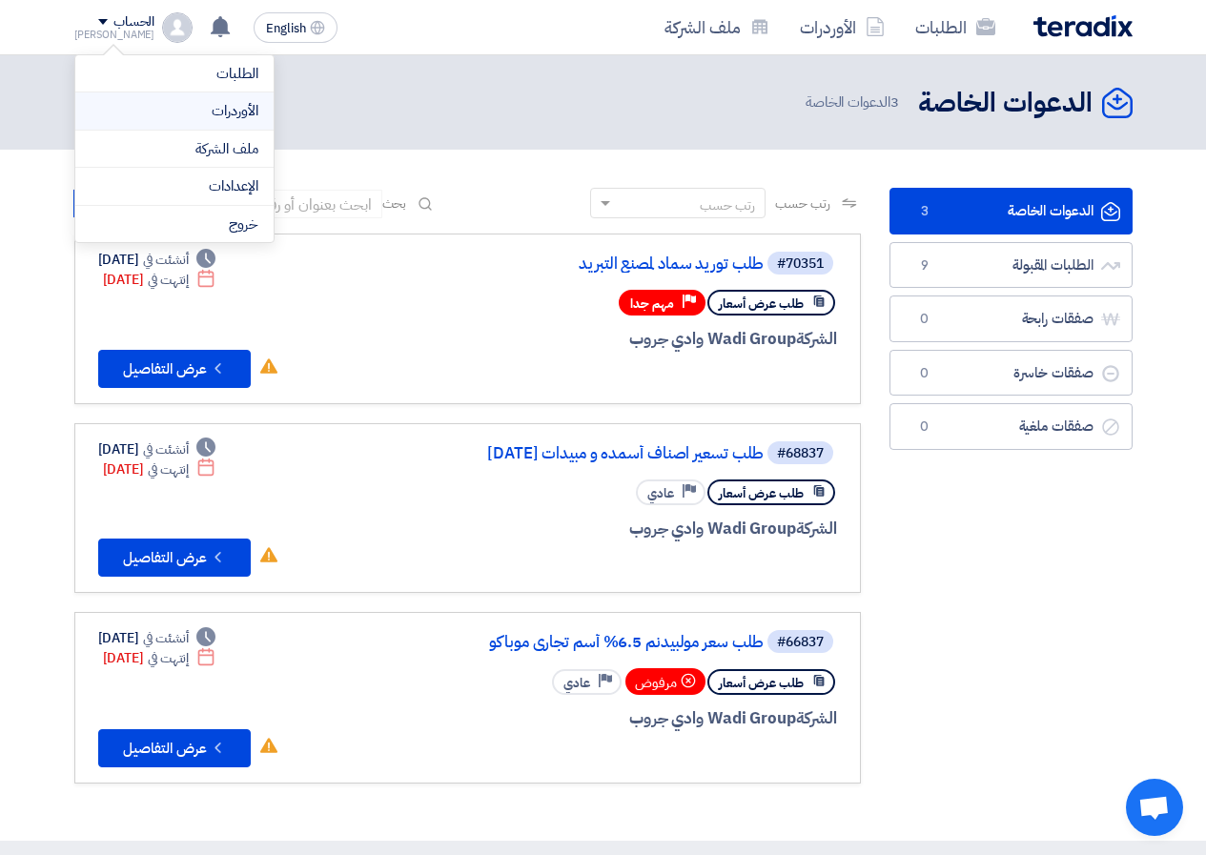
click at [136, 101] on link "الأوردرات" at bounding box center [175, 111] width 168 height 22
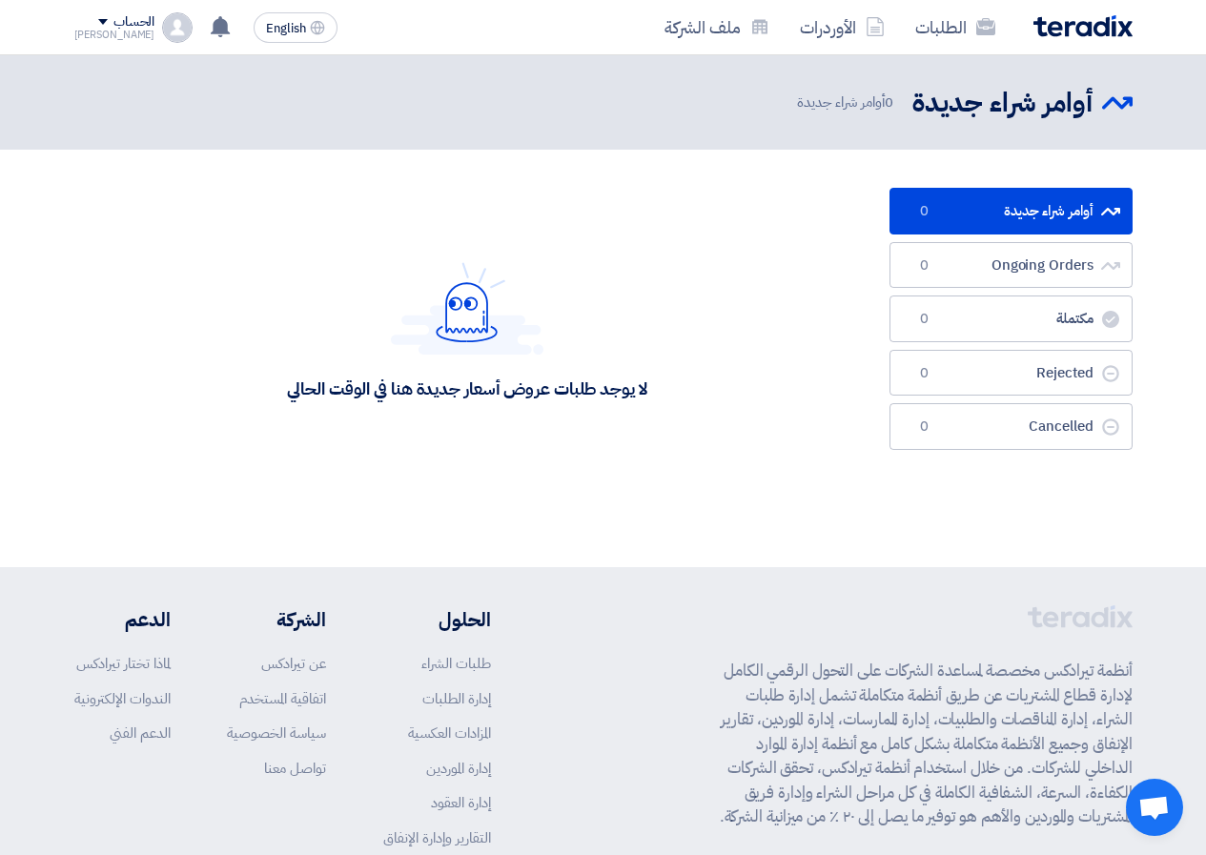
click at [122, 43] on div "English EN تم مشاهدة العرض المقدم للطلب "طلب تسعير مبيدات" من قبل العميل [DATE]…" at bounding box center [210, 28] width 272 height 38
click at [124, 32] on div "[PERSON_NAME]" at bounding box center [114, 35] width 81 height 10
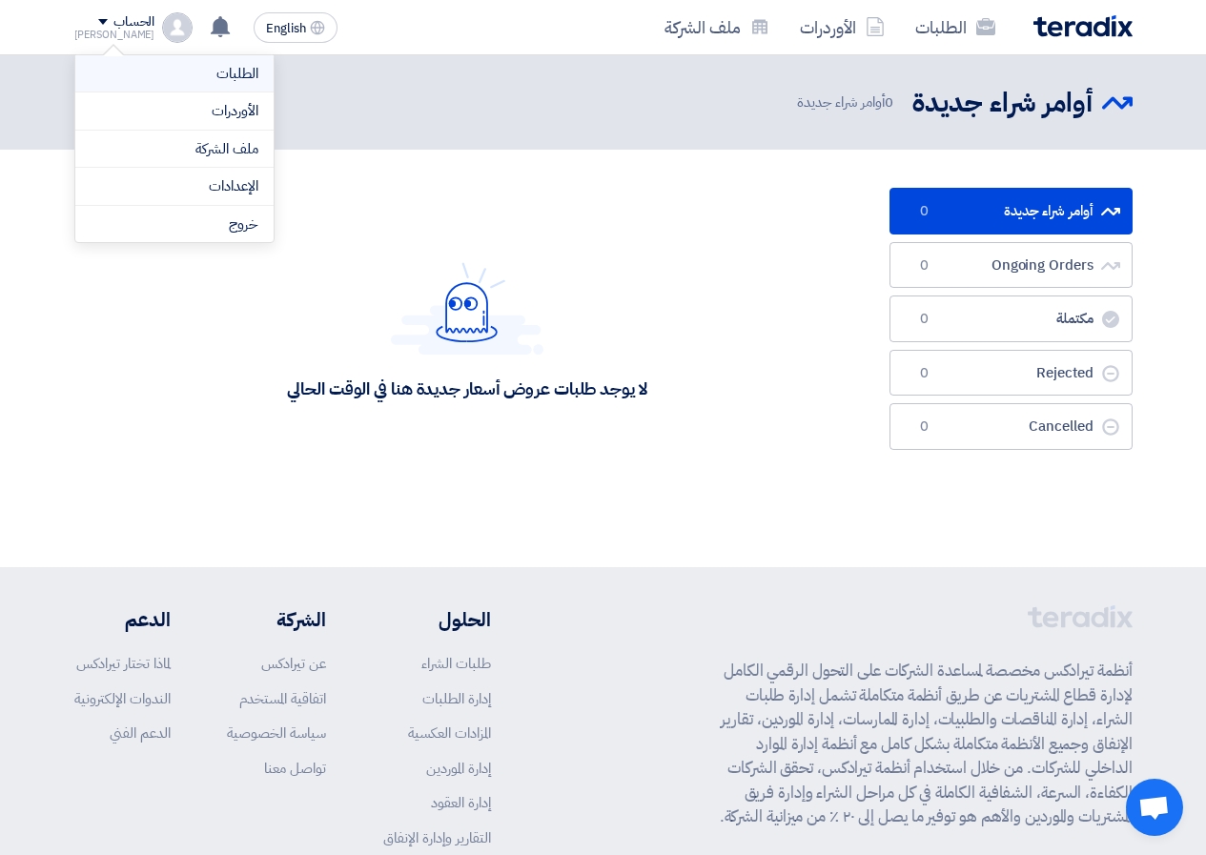
click at [154, 80] on link "الطلبات" at bounding box center [175, 74] width 168 height 22
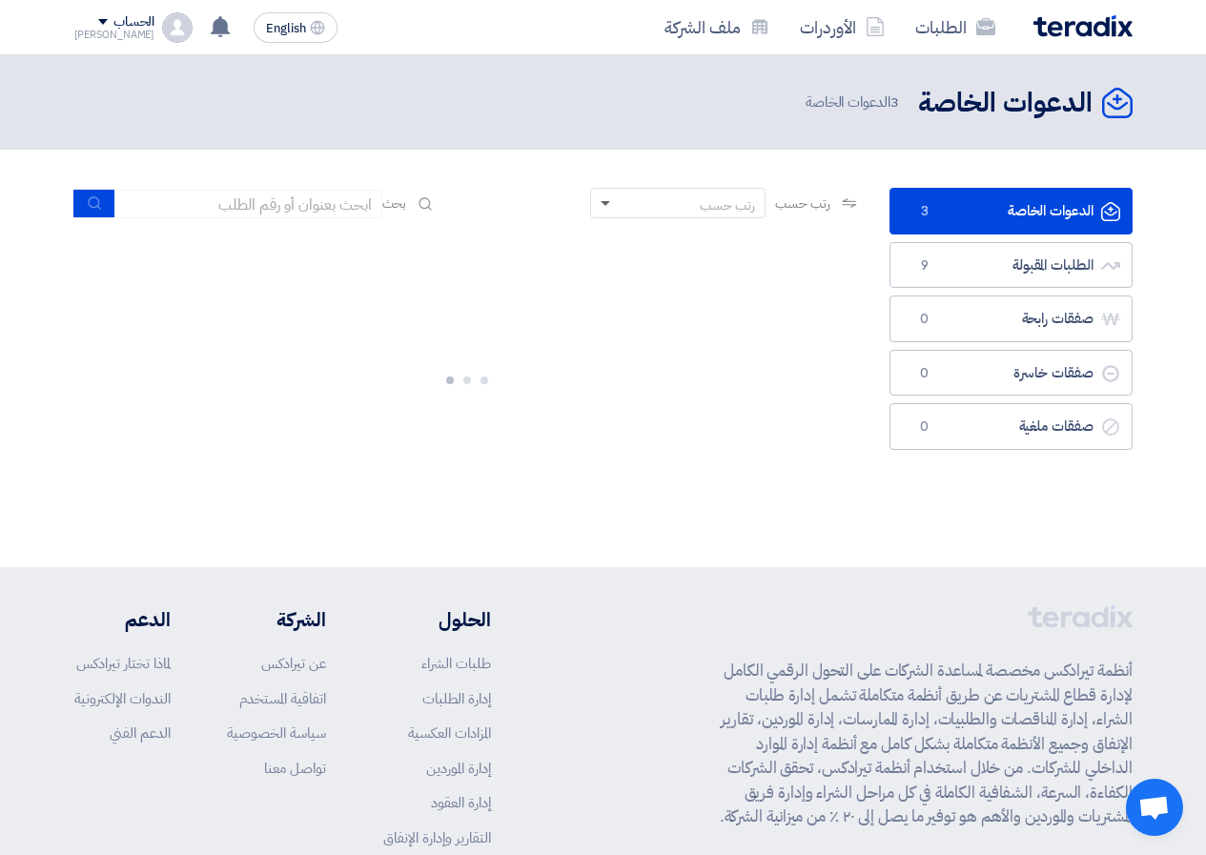
click at [595, 206] on span at bounding box center [603, 204] width 24 height 20
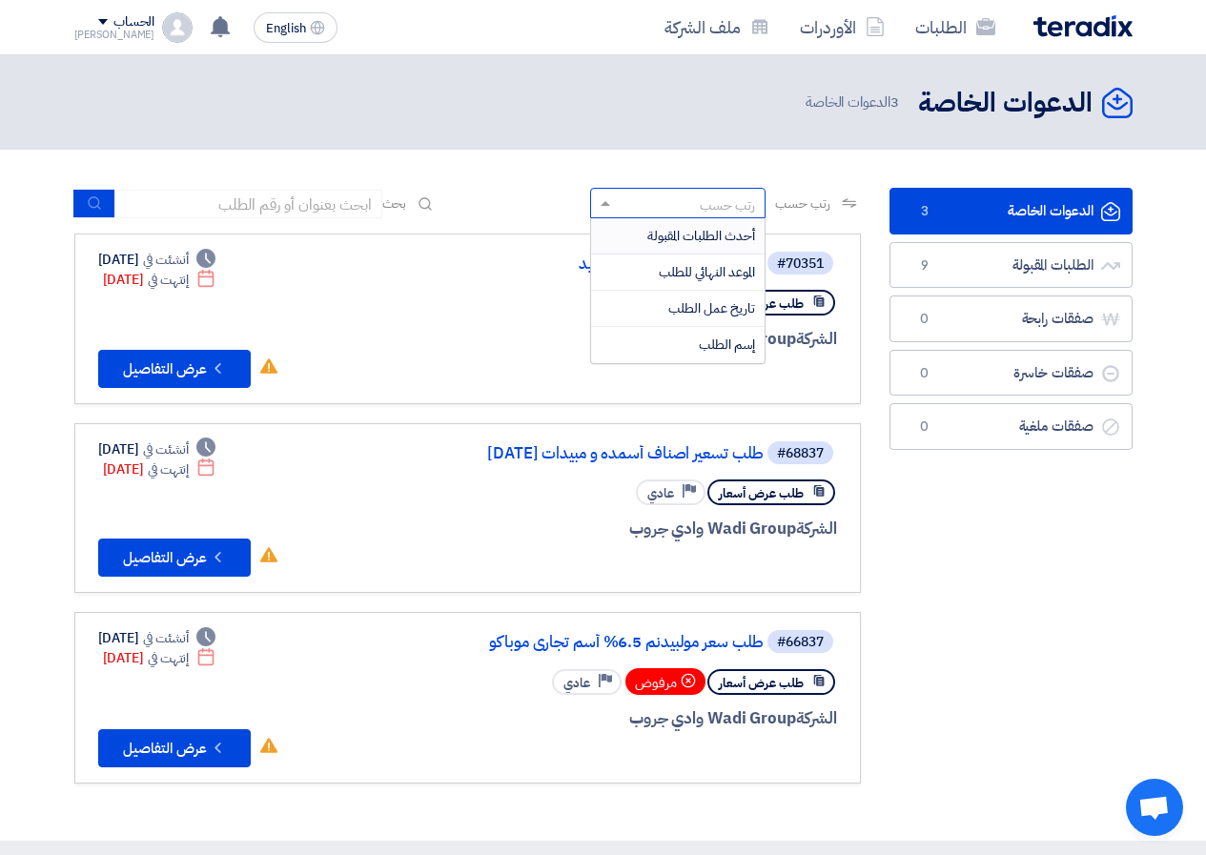
click at [656, 238] on span "أحدث الطلبات المقبولة" at bounding box center [702, 236] width 108 height 20
